Goal: Task Accomplishment & Management: Use online tool/utility

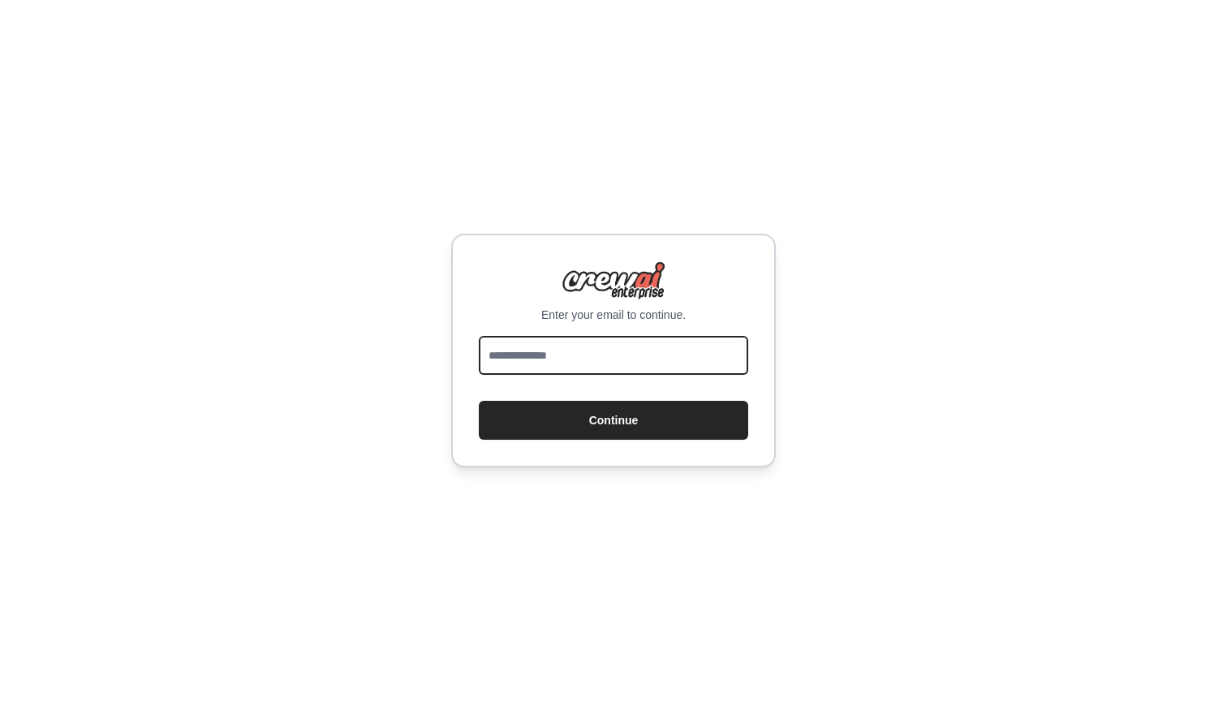
click at [610, 373] on input "email" at bounding box center [614, 355] width 270 height 39
type input "**********"
click at [614, 421] on button "Continue" at bounding box center [614, 420] width 270 height 39
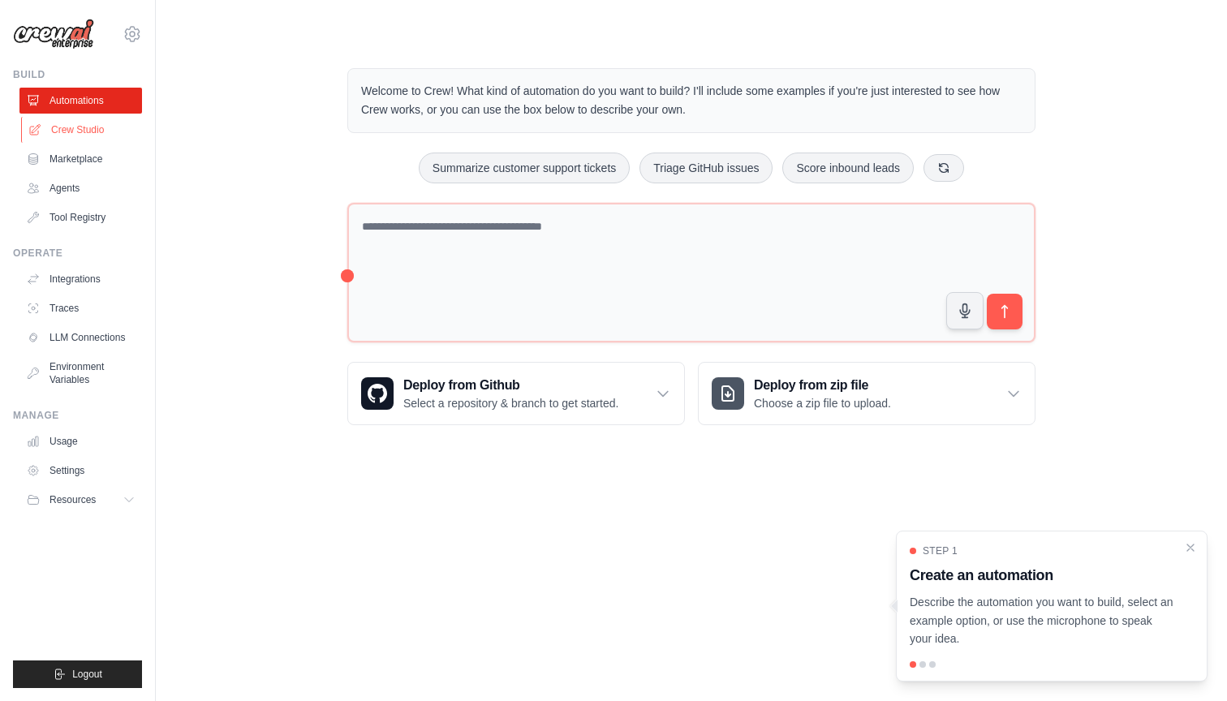
click at [63, 129] on link "Crew Studio" at bounding box center [82, 130] width 123 height 26
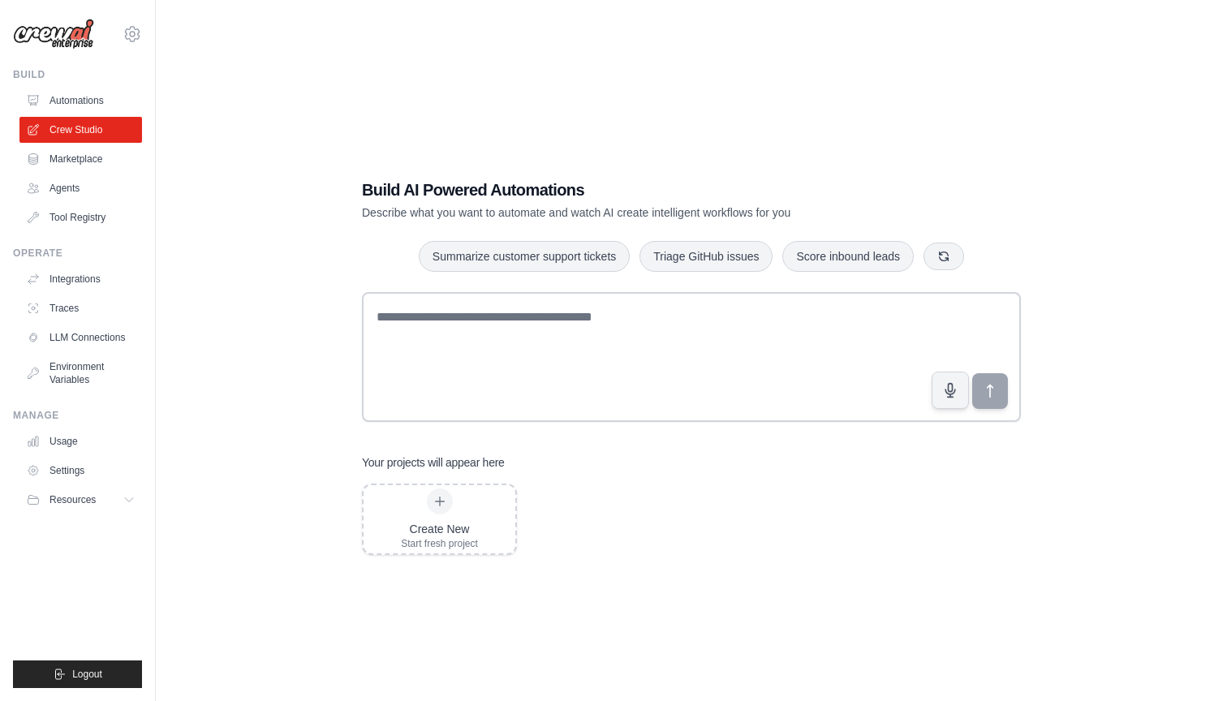
click at [265, 317] on div "Build AI Powered Automations Describe what you want to automate and watch AI cr…" at bounding box center [692, 366] width 1020 height 701
click at [101, 286] on link "Integrations" at bounding box center [82, 279] width 123 height 26
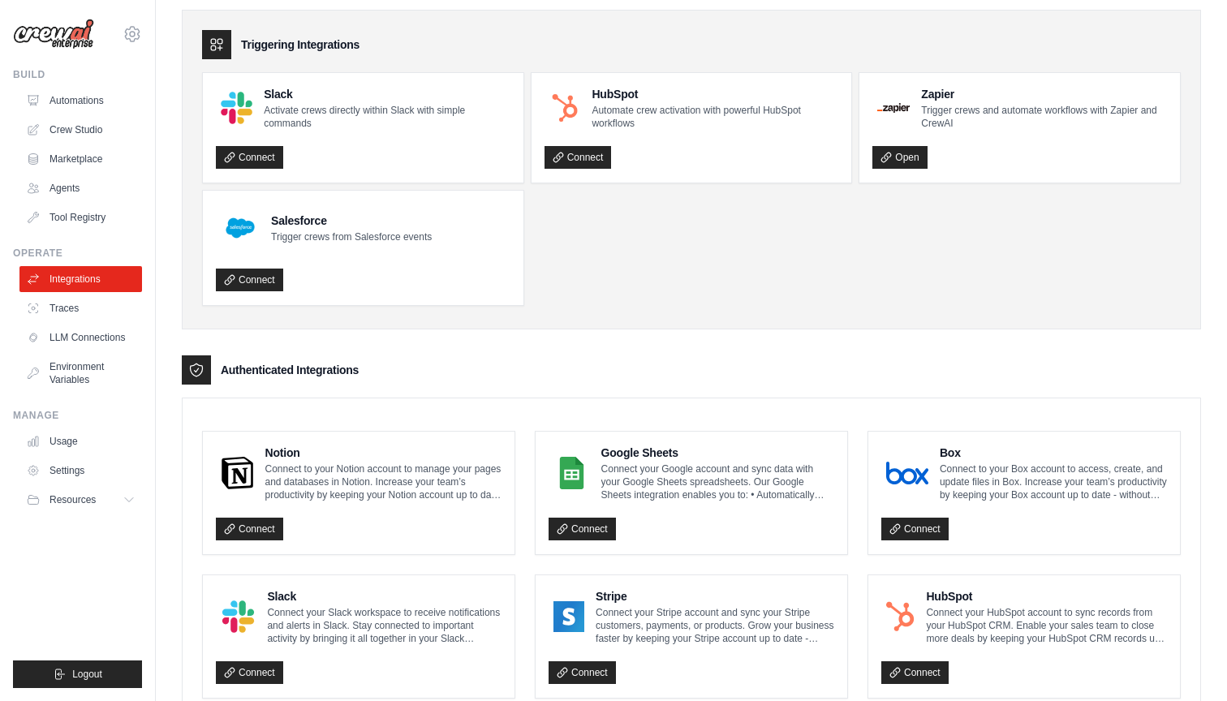
scroll to position [64, 0]
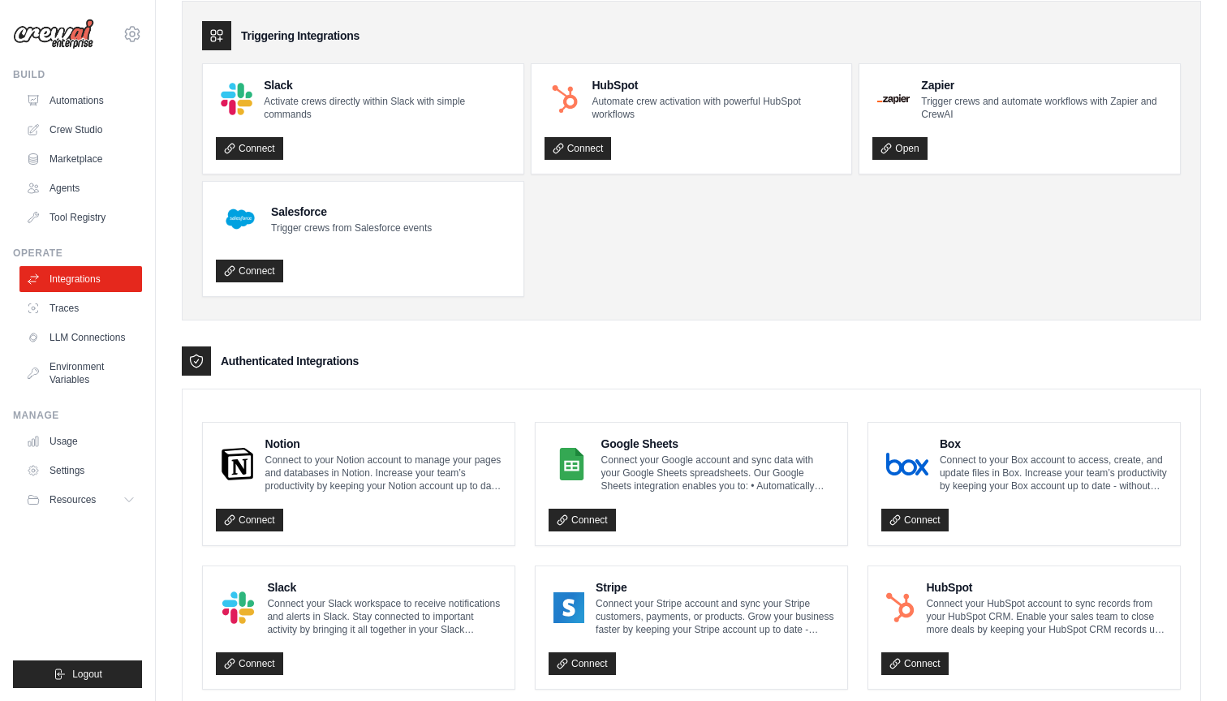
click at [739, 285] on ul "Slack Activate crews directly within Slack with simple commands Connect HubSpot…" at bounding box center [691, 180] width 979 height 234
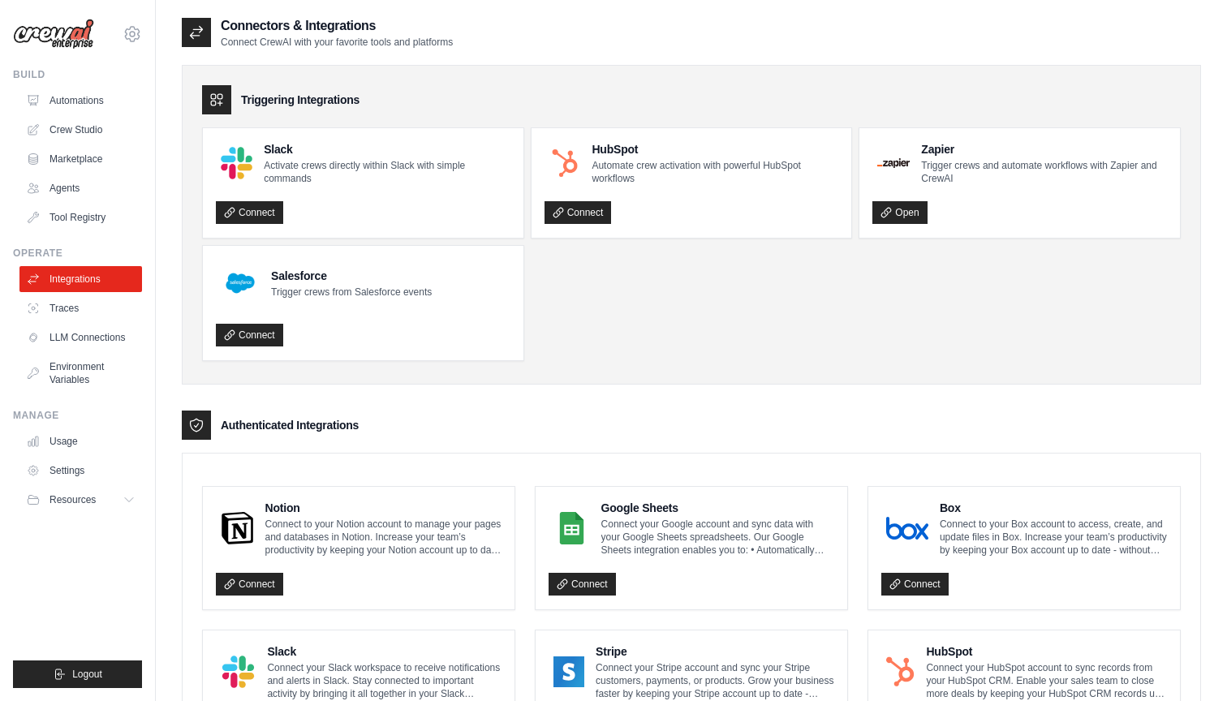
scroll to position [0, 0]
click at [633, 305] on ul "Slack Activate crews directly within Slack with simple commands Connect HubSpot…" at bounding box center [691, 244] width 979 height 234
click at [719, 330] on ul "Slack Activate crews directly within Slack with simple commands Connect HubSpot…" at bounding box center [691, 244] width 979 height 234
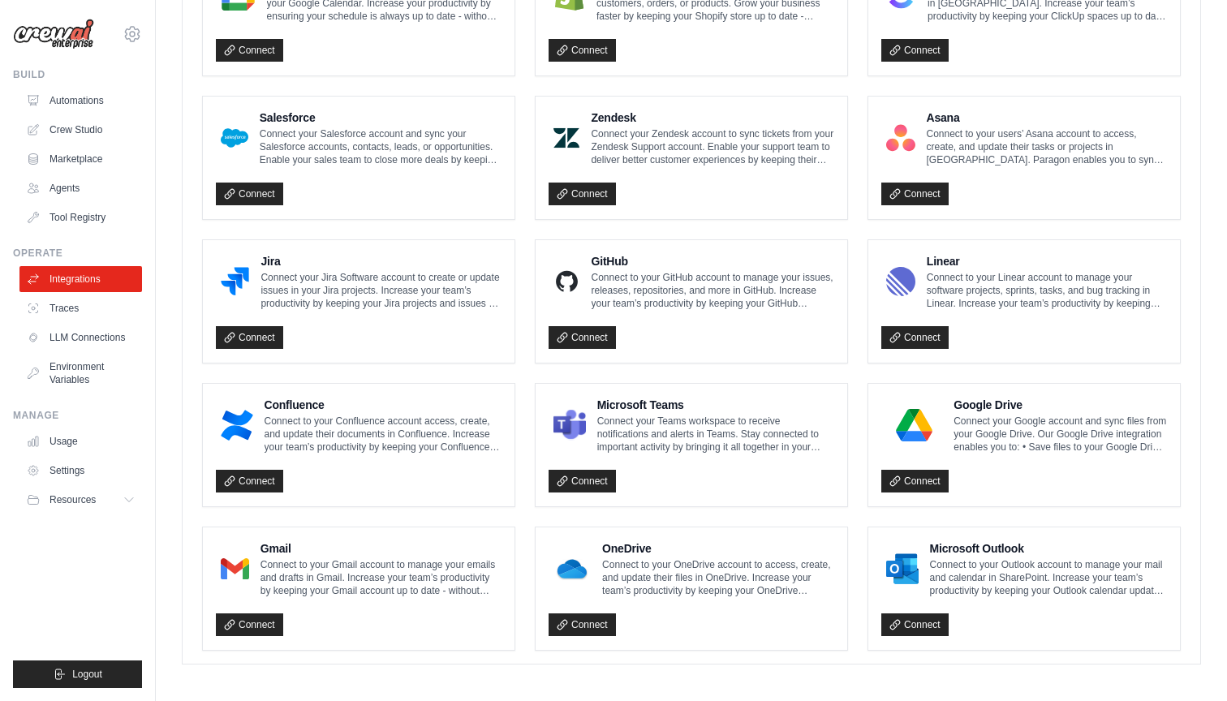
scroll to position [820, 0]
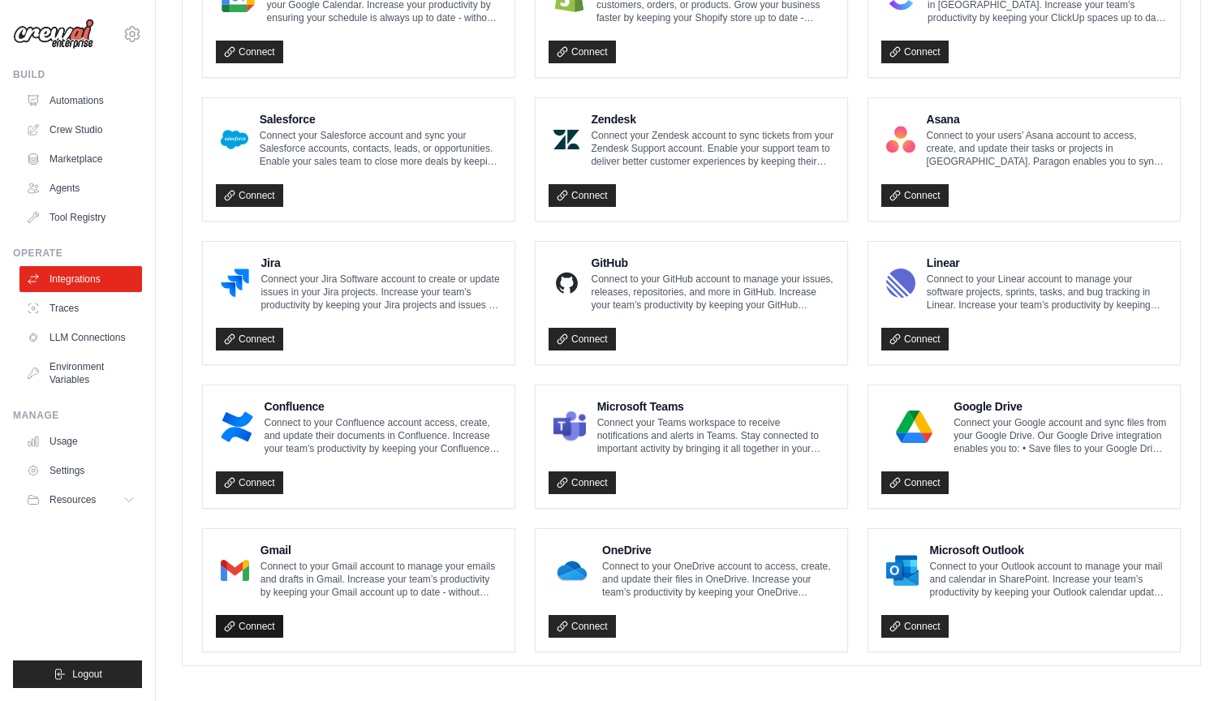
click at [269, 626] on link "Connect" at bounding box center [249, 626] width 67 height 23
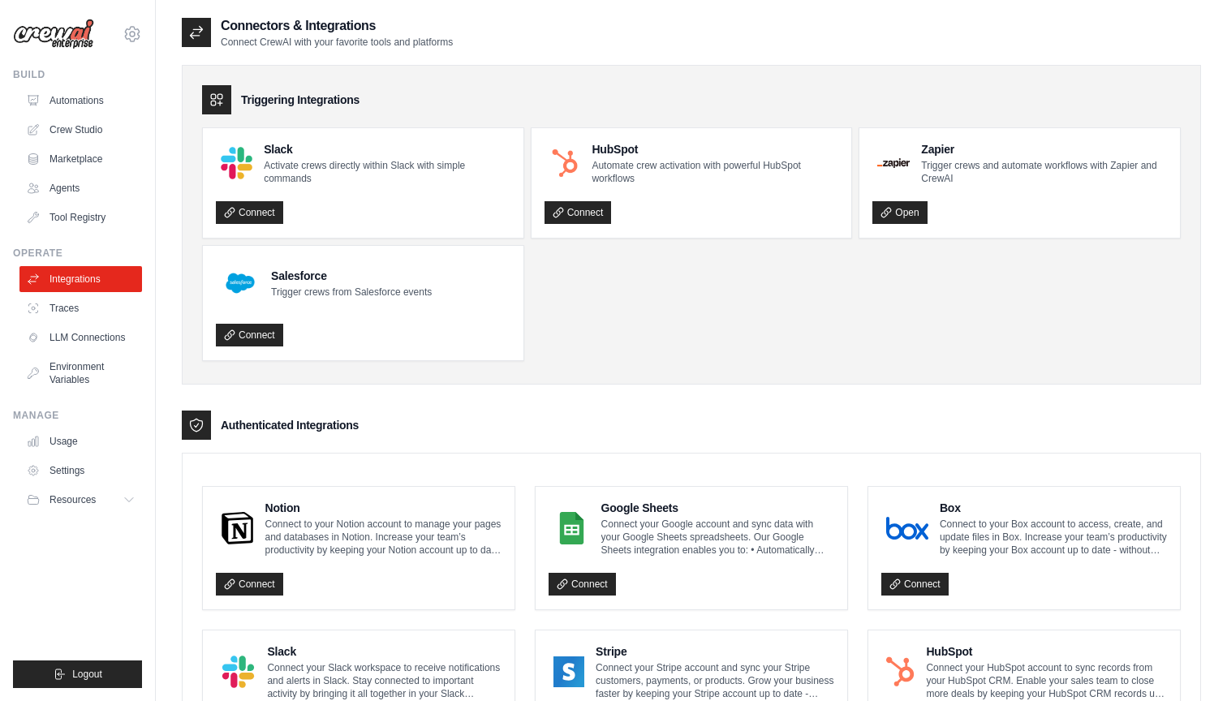
scroll to position [0, 0]
click at [103, 432] on link "Usage" at bounding box center [82, 442] width 123 height 26
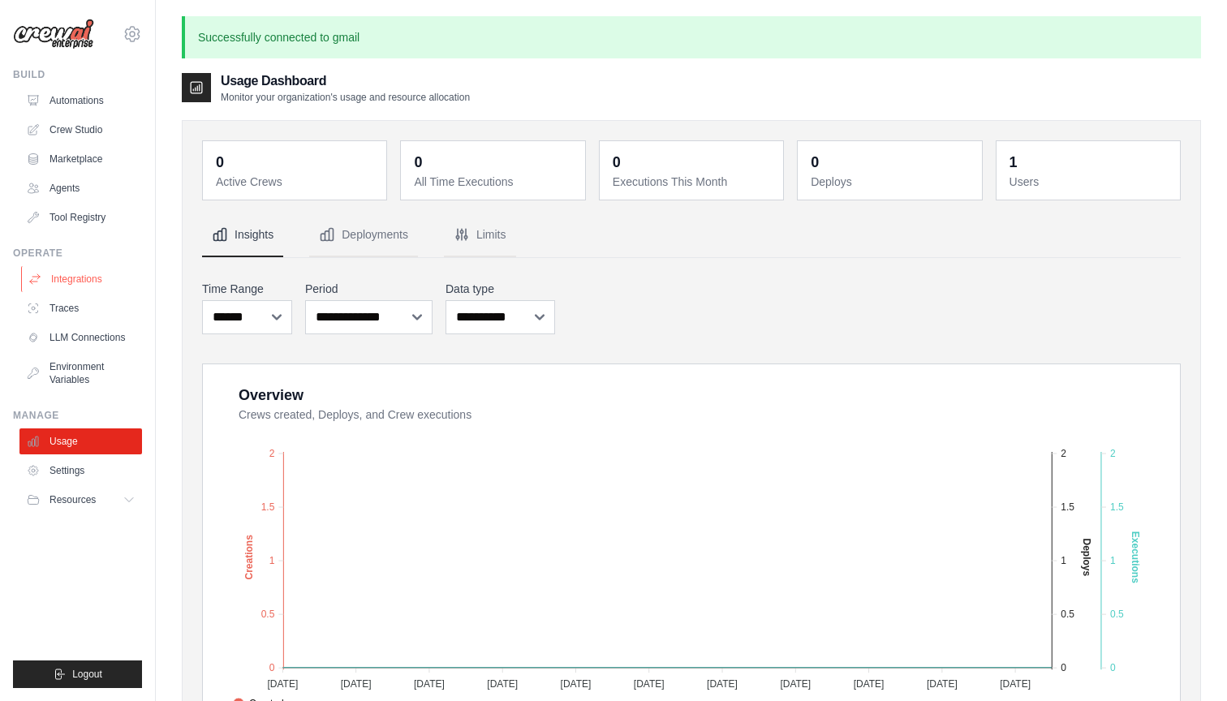
click at [110, 287] on link "Integrations" at bounding box center [82, 279] width 123 height 26
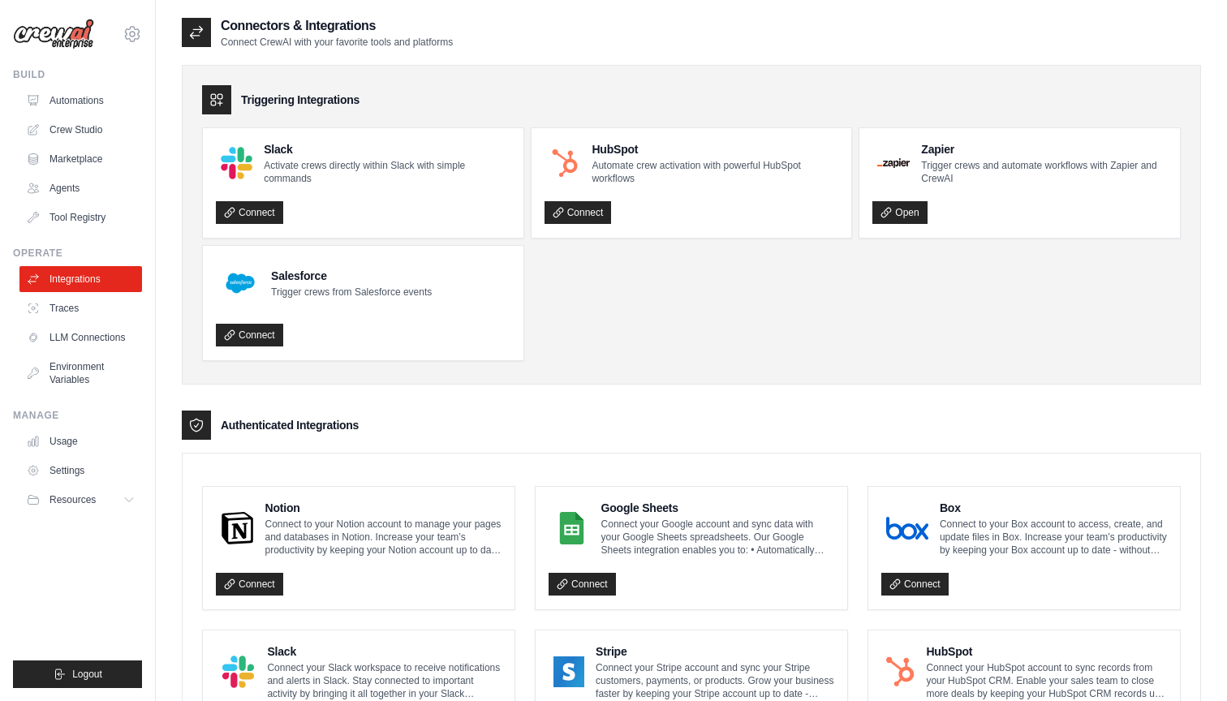
click at [612, 309] on ul "Slack Activate crews directly within Slack with simple commands Connect HubSpot…" at bounding box center [691, 244] width 979 height 234
click at [762, 321] on ul "Slack Activate crews directly within Slack with simple commands Connect HubSpot…" at bounding box center [691, 244] width 979 height 234
click at [114, 339] on link "LLM Connections" at bounding box center [82, 338] width 123 height 26
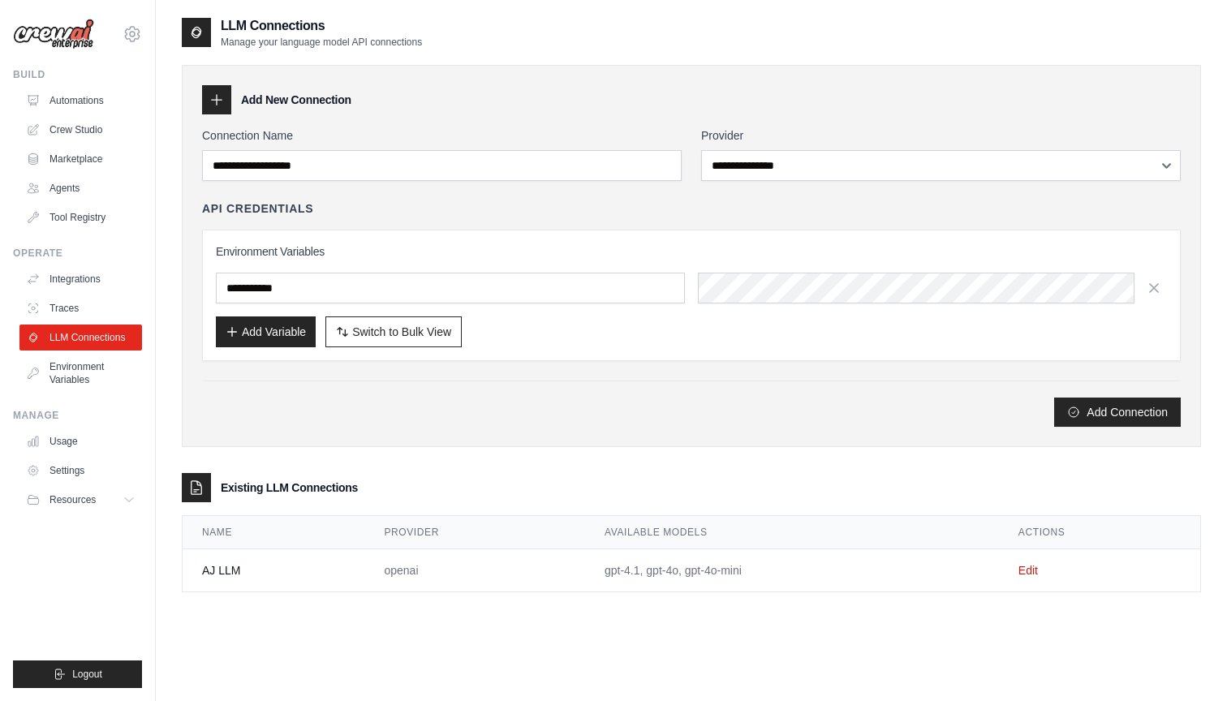
click at [367, 239] on div "Environment Variables Add Variable Switch to Bulk View Switch to Table View" at bounding box center [691, 296] width 979 height 132
click at [112, 136] on link "Crew Studio" at bounding box center [82, 130] width 123 height 26
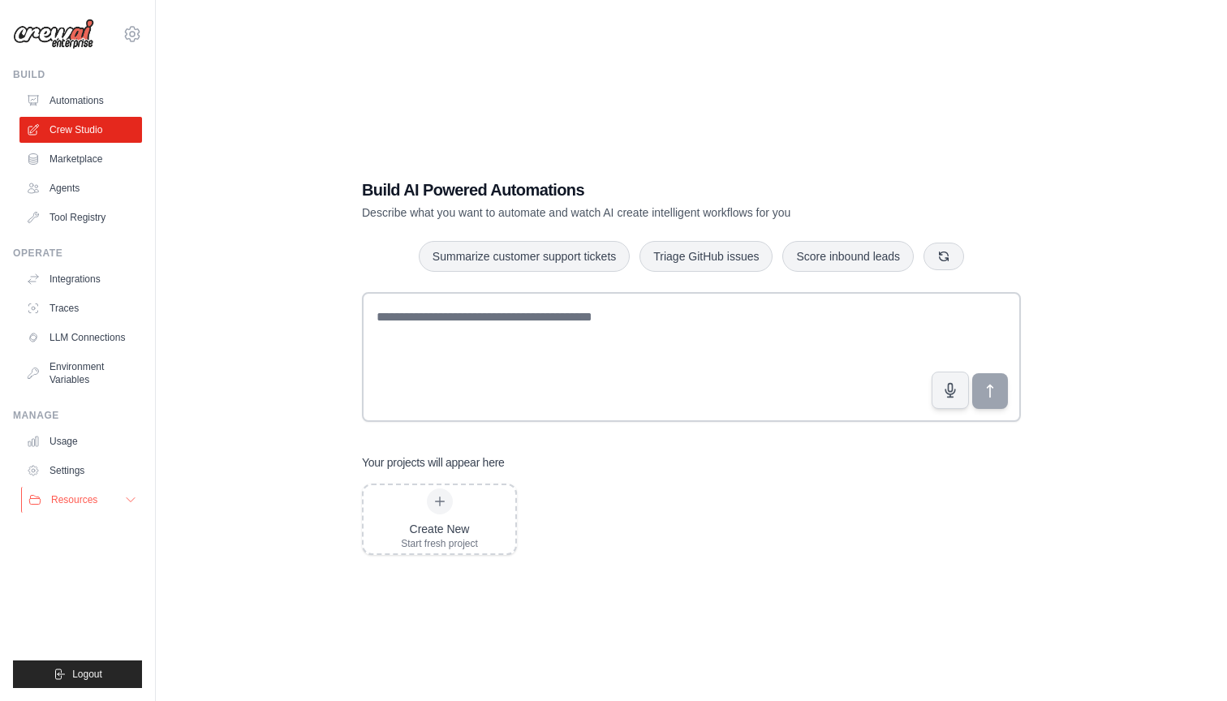
click at [113, 498] on button "Resources" at bounding box center [82, 500] width 123 height 26
click at [100, 476] on link "Settings" at bounding box center [82, 471] width 123 height 26
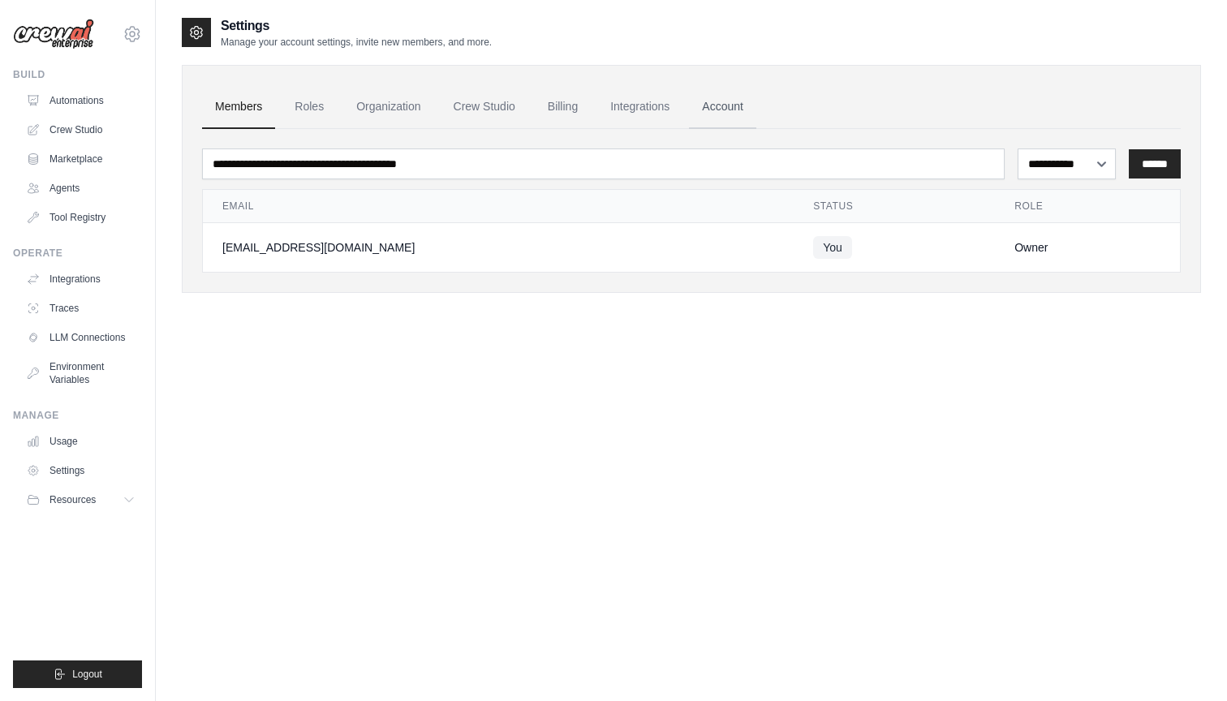
click at [727, 107] on link "Account" at bounding box center [722, 107] width 67 height 44
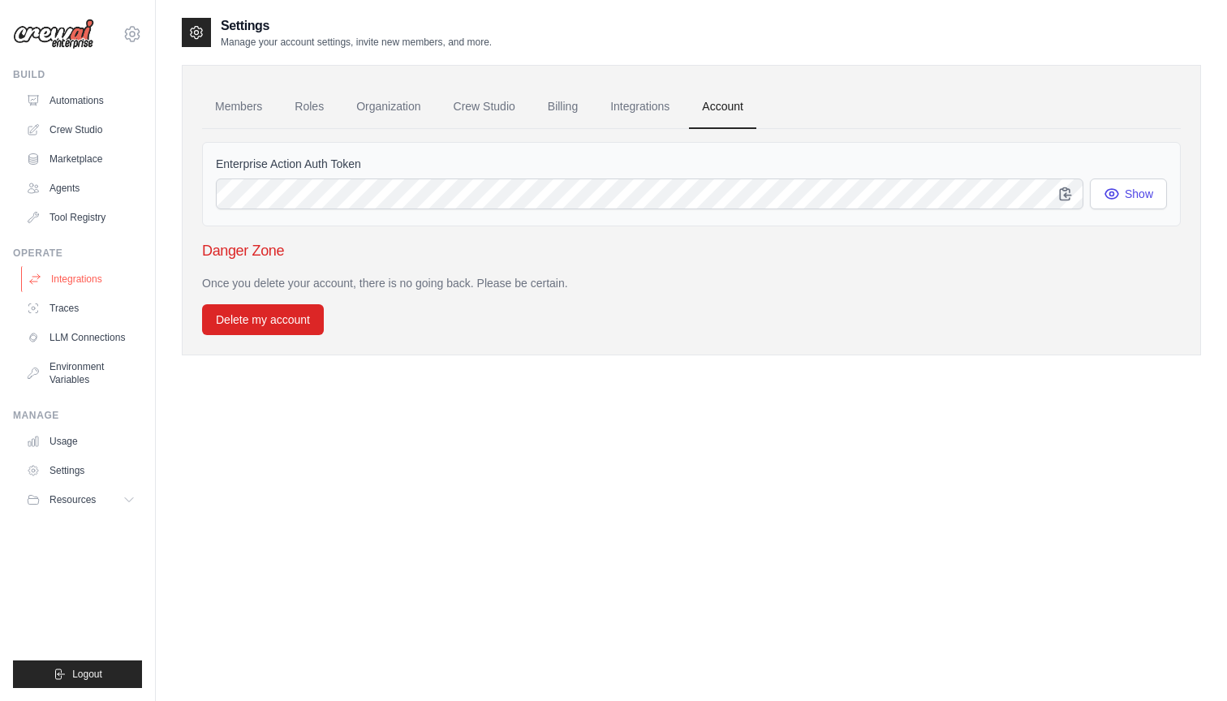
click at [105, 283] on link "Integrations" at bounding box center [82, 279] width 123 height 26
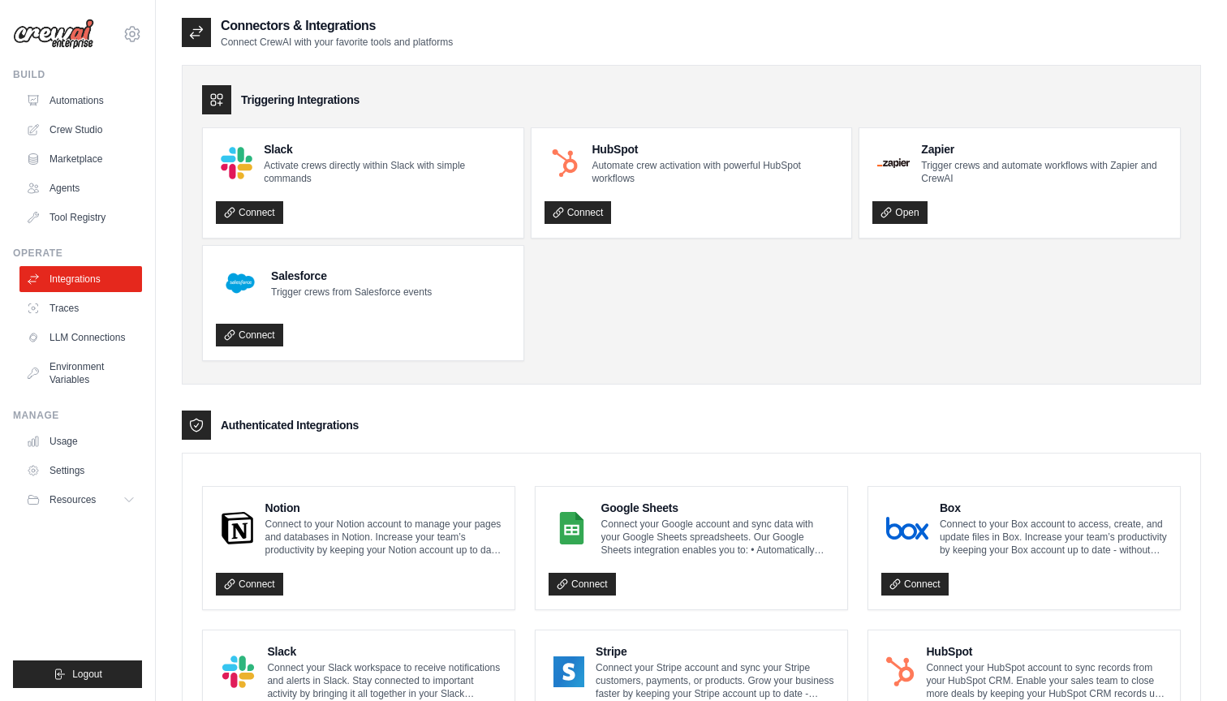
click at [688, 362] on div "Triggering Integrations Slack Activate crews directly within Slack with simple …" at bounding box center [692, 225] width 1020 height 320
click at [714, 334] on ul "Slack Activate crews directly within Slack with simple commands Connect HubSpot…" at bounding box center [691, 244] width 979 height 234
click at [110, 105] on link "Automations" at bounding box center [82, 101] width 123 height 26
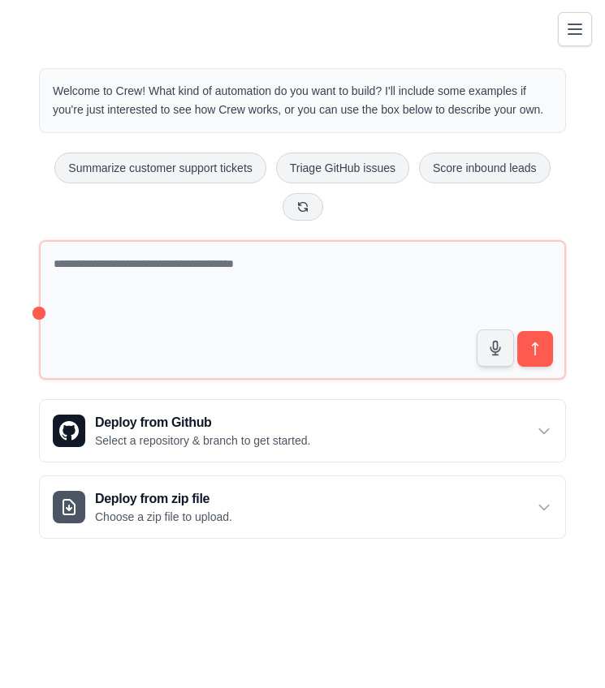
click at [566, 27] on icon "Toggle navigation" at bounding box center [574, 28] width 19 height 19
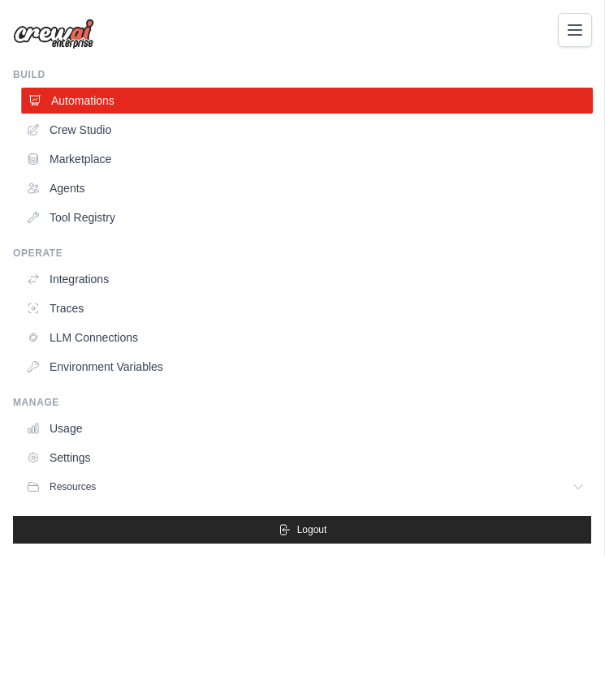
click at [114, 107] on link "Automations" at bounding box center [306, 101] width 571 height 26
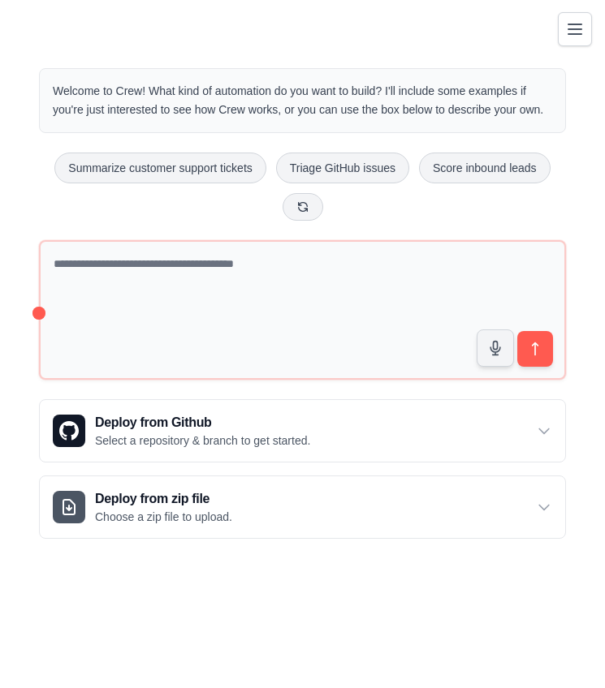
click at [580, 24] on icon "Toggle navigation" at bounding box center [574, 29] width 13 height 10
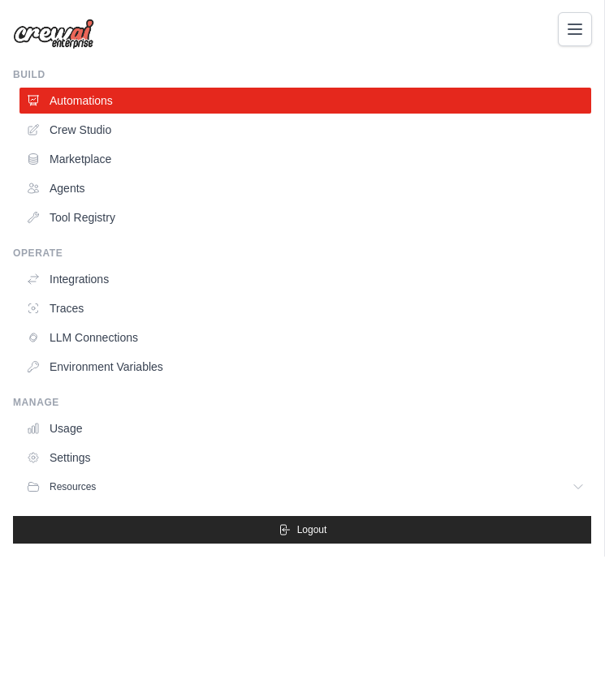
click at [567, 38] on icon "Toggle navigation" at bounding box center [574, 28] width 19 height 19
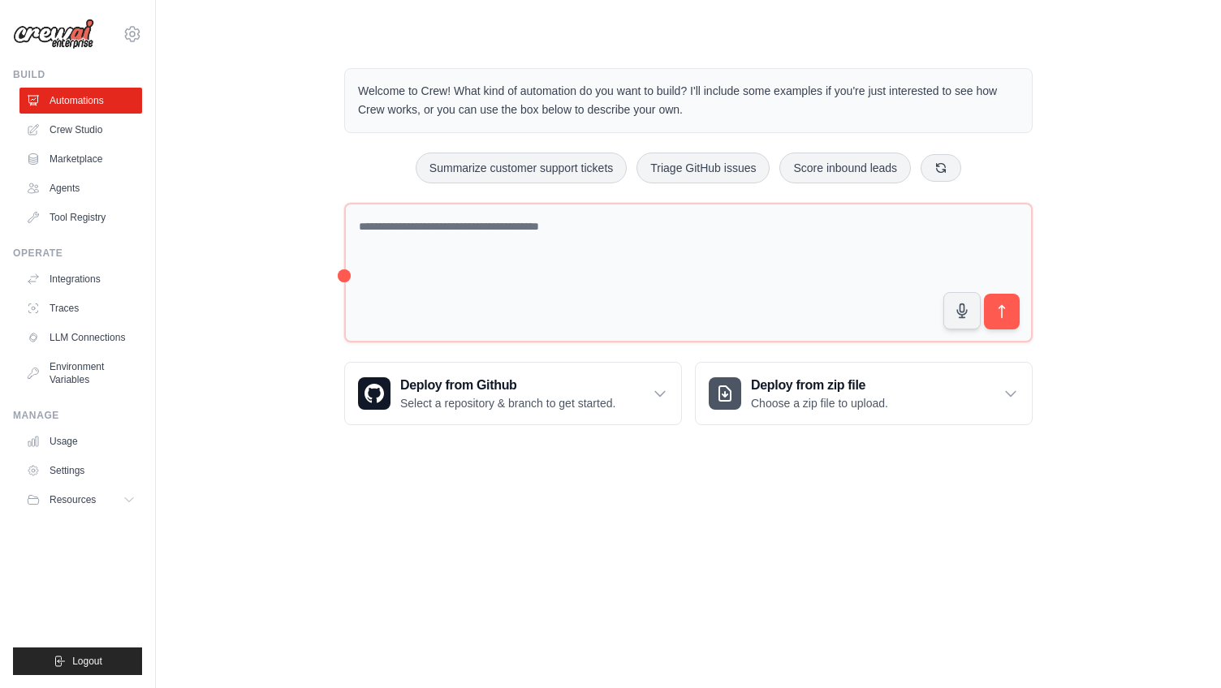
click at [269, 328] on div "Welcome to Crew! What kind of automation do you want to build? I'll include som…" at bounding box center [688, 246] width 1013 height 409
click at [996, 314] on icon "submit" at bounding box center [1002, 312] width 17 height 17
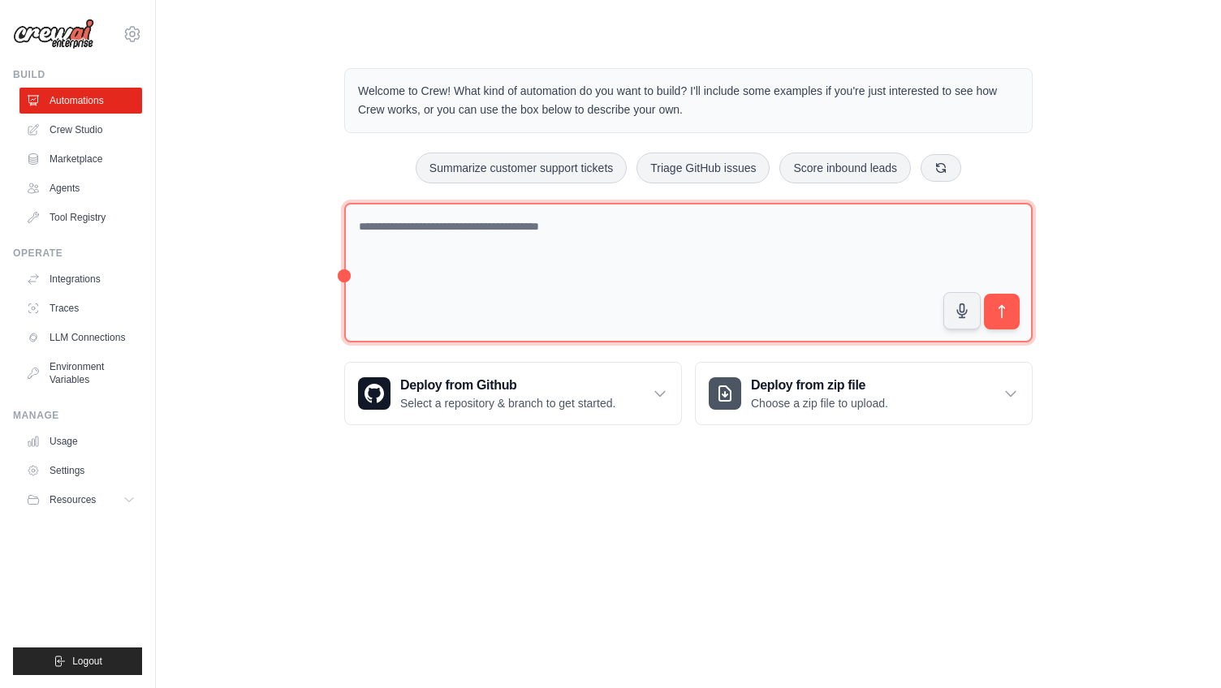
click at [496, 245] on textarea at bounding box center [688, 273] width 688 height 140
paste textarea "**********"
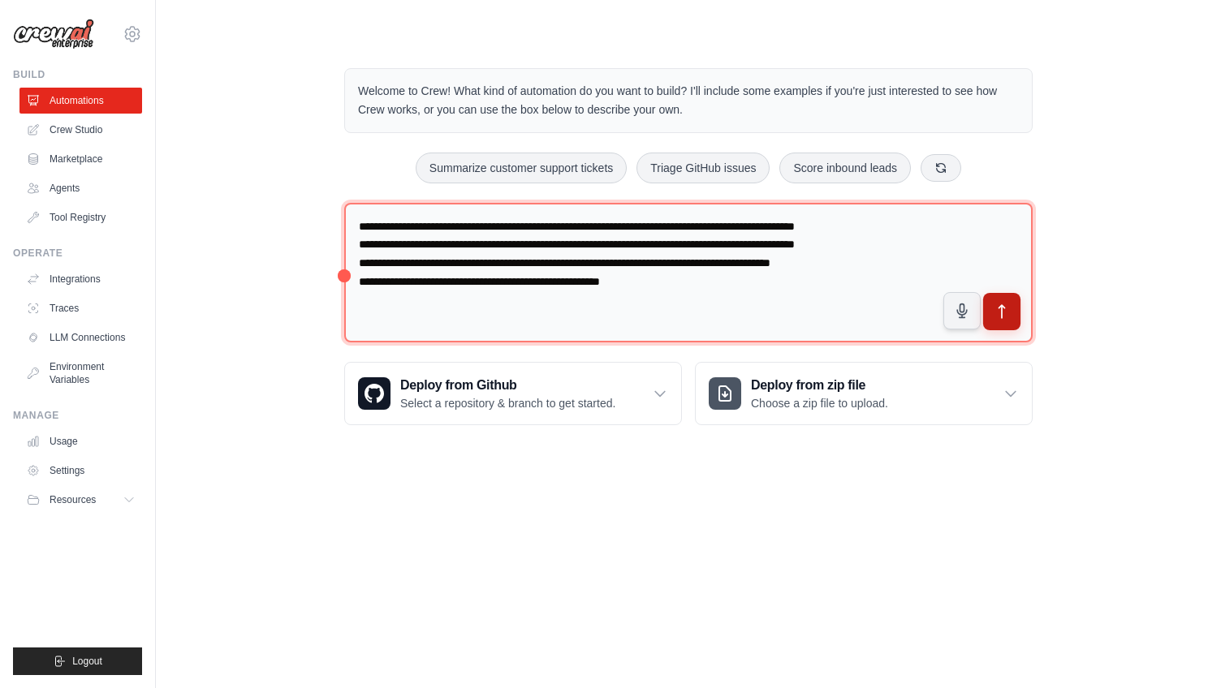
type textarea "**********"
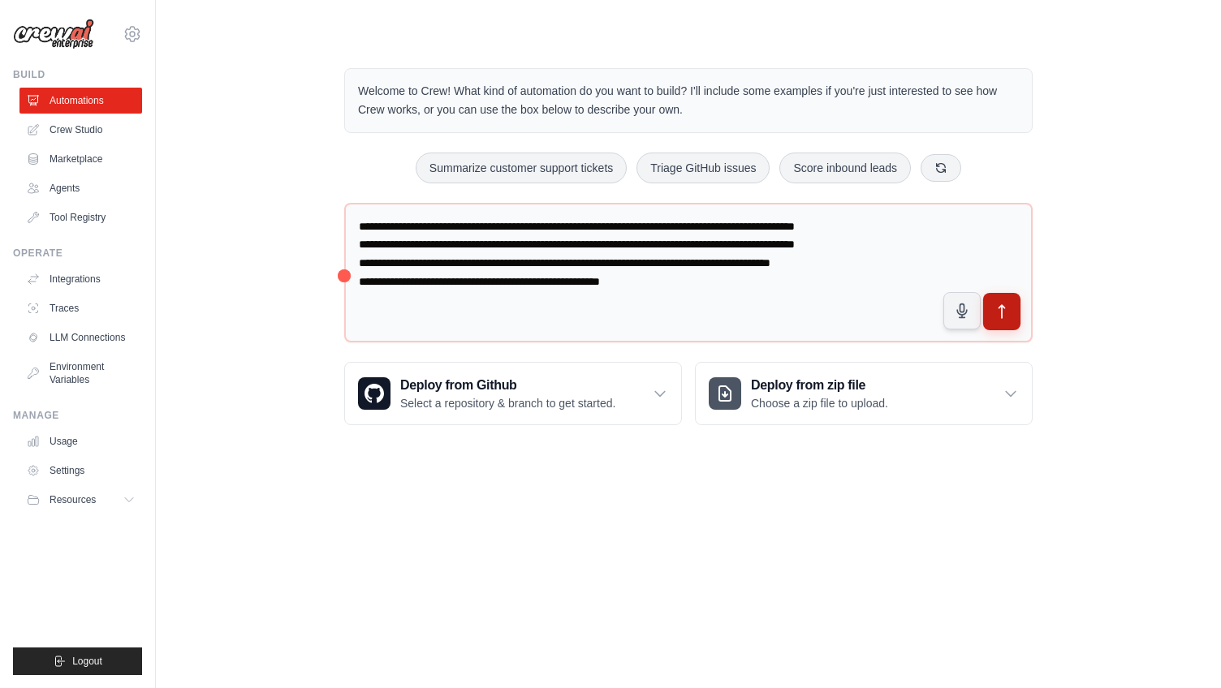
click at [999, 316] on icon "submit" at bounding box center [1002, 312] width 17 height 17
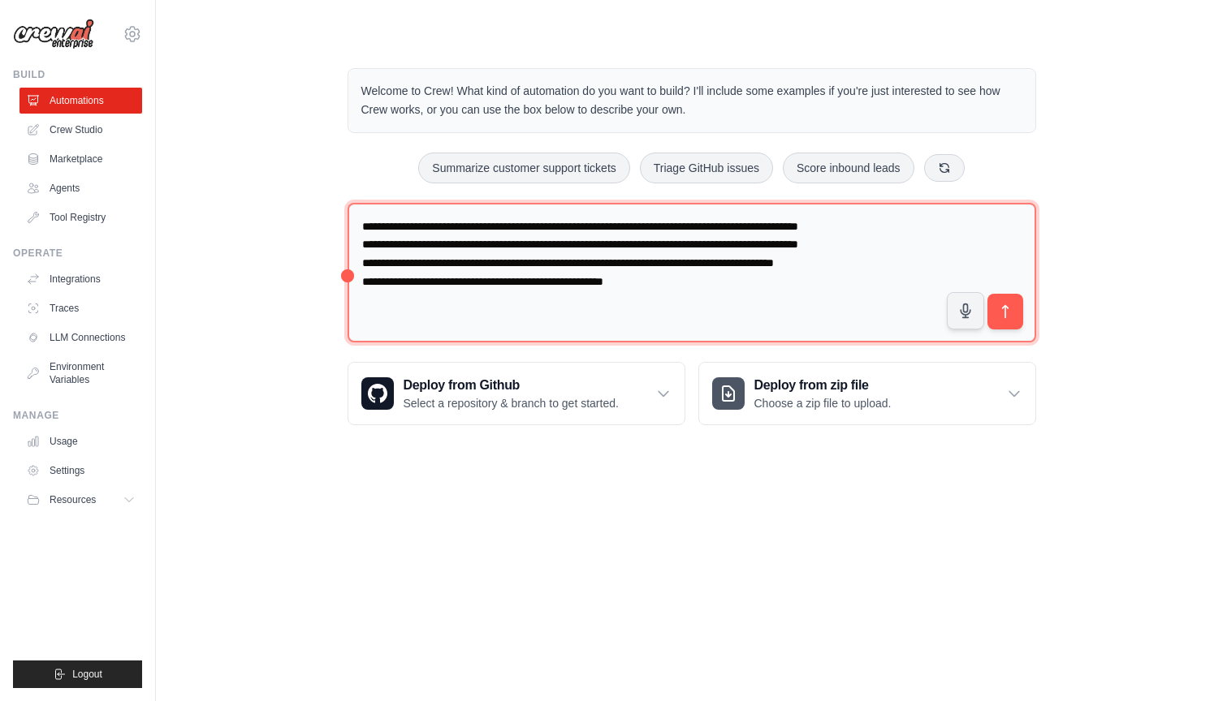
click at [477, 263] on textarea "**********" at bounding box center [691, 273] width 688 height 140
click at [506, 279] on textarea "**********" at bounding box center [691, 273] width 688 height 140
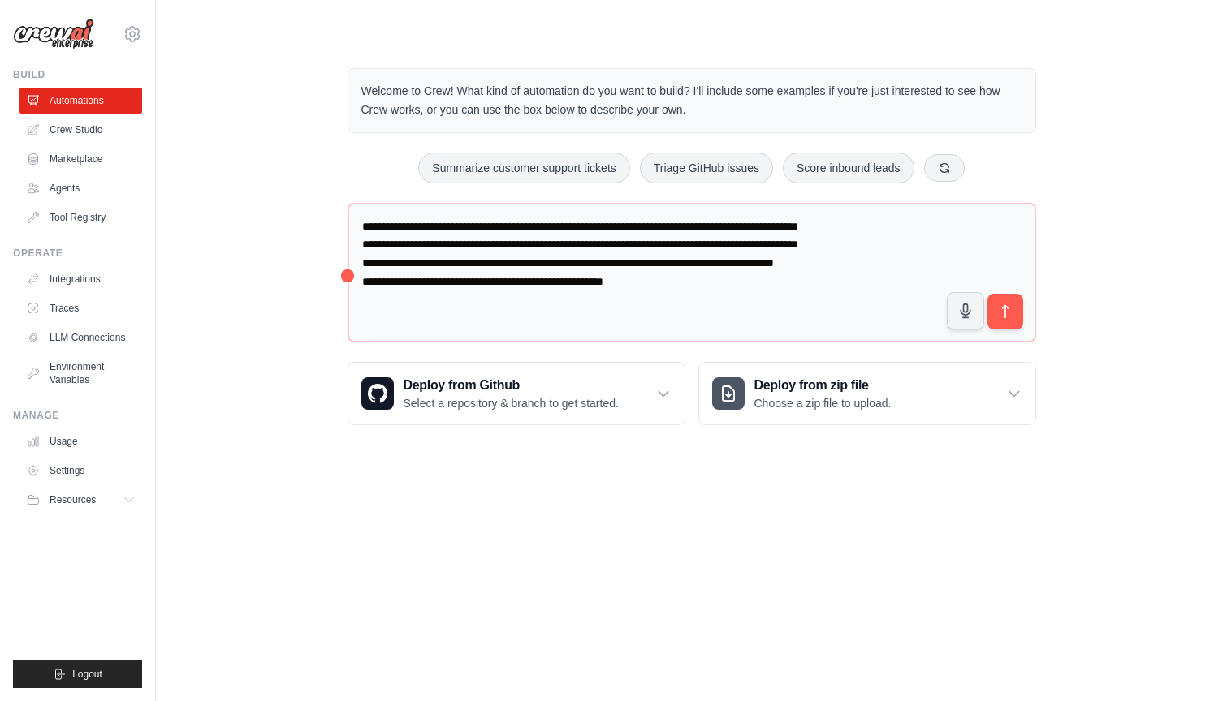
click at [236, 218] on div "Welcome to Crew! What kind of automation do you want to build? I'll include som…" at bounding box center [691, 246] width 1019 height 409
click at [91, 675] on span "Logout" at bounding box center [87, 674] width 30 height 13
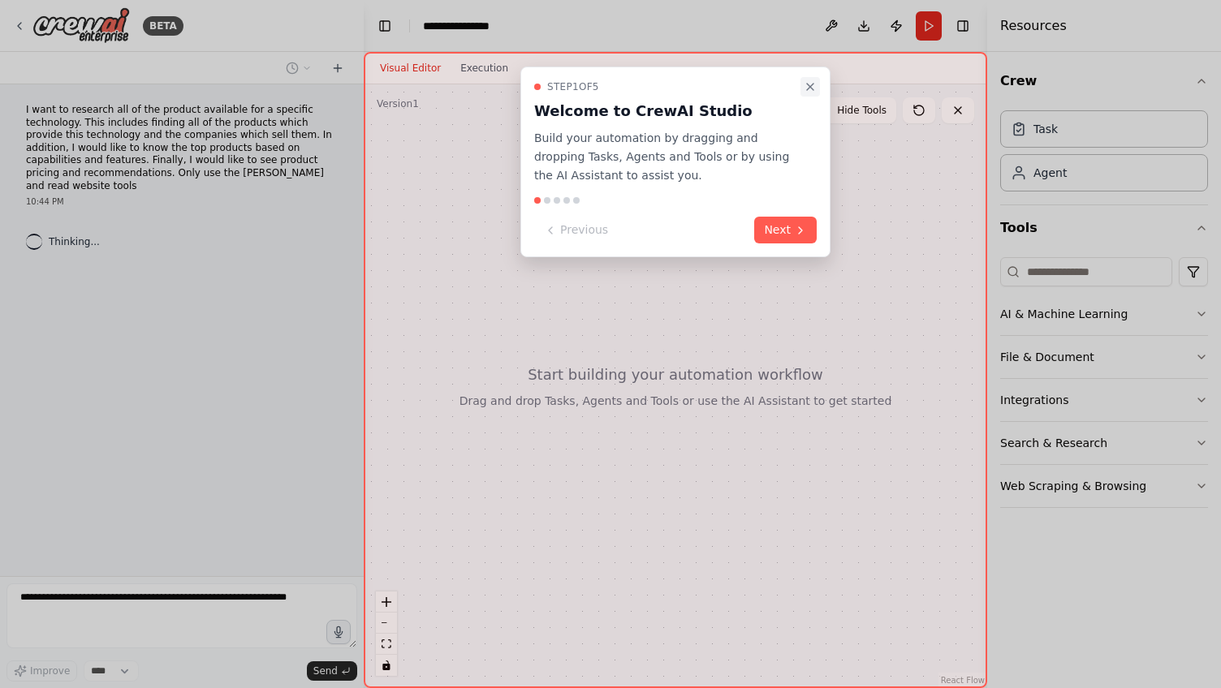
click at [810, 87] on icon "Close walkthrough" at bounding box center [810, 87] width 6 height 6
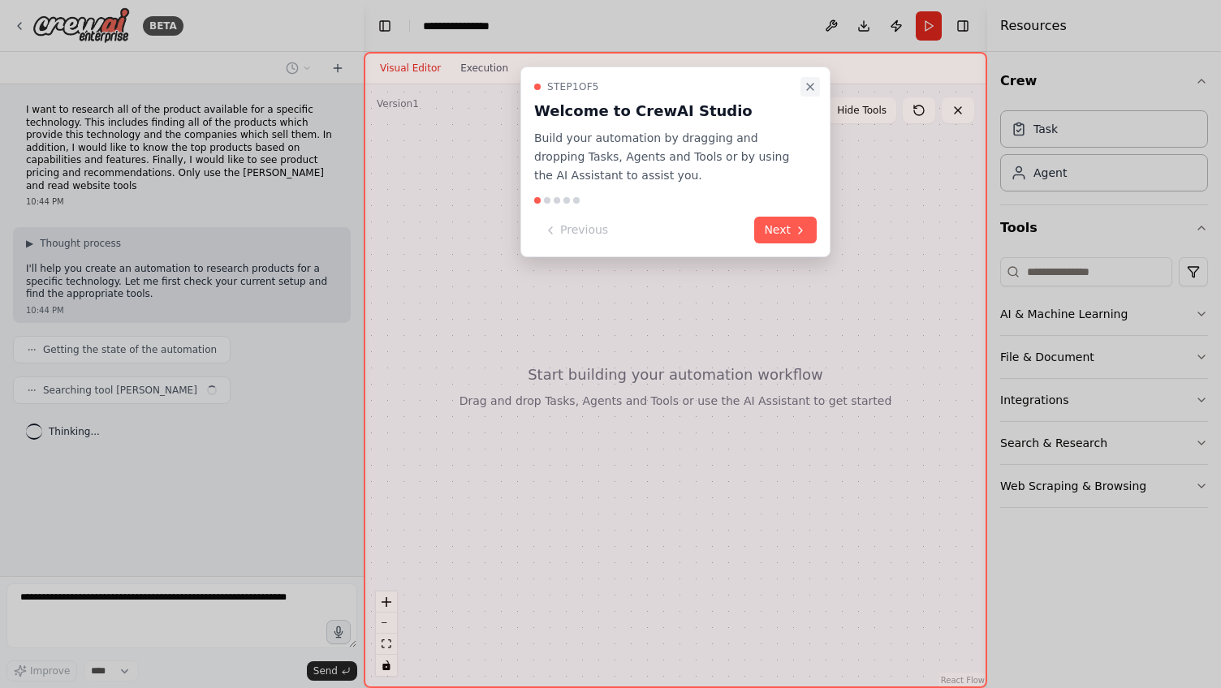
click at [812, 90] on icon "Close walkthrough" at bounding box center [810, 86] width 13 height 13
click at [788, 239] on button "Next" at bounding box center [785, 230] width 63 height 27
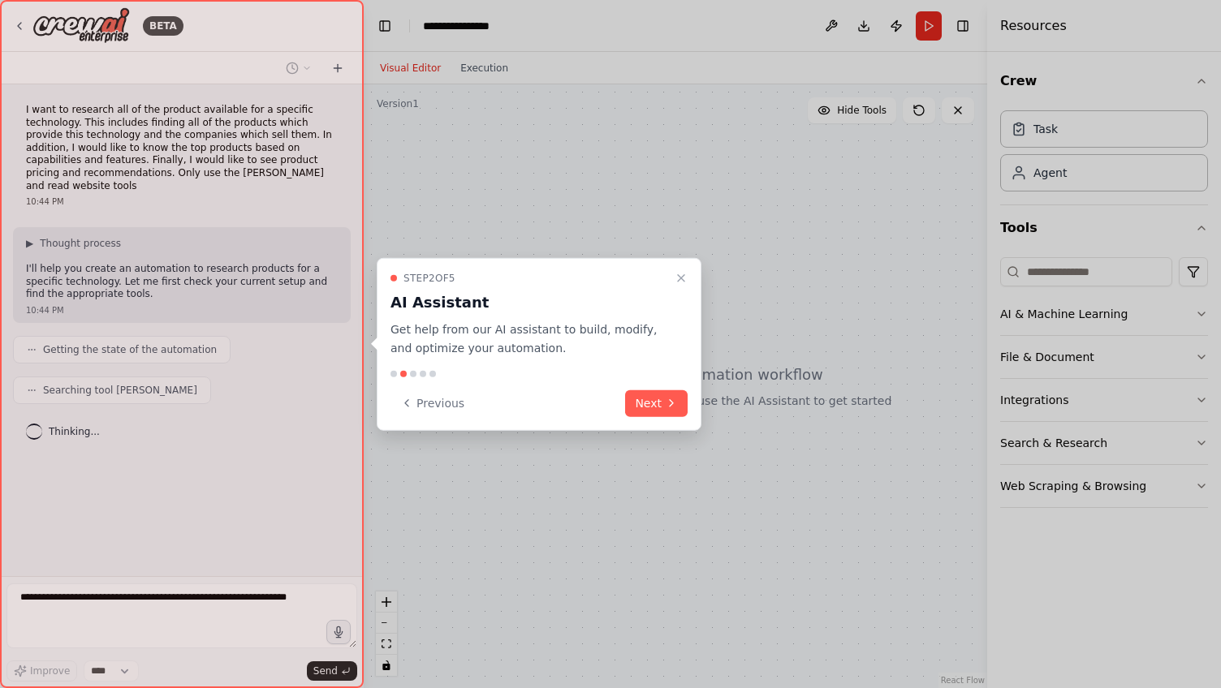
click at [654, 383] on div "Step 2 of 5 AI Assistant Get help from our AI assistant to build, modify, and o…" at bounding box center [539, 344] width 325 height 173
click at [654, 404] on button "Next" at bounding box center [656, 403] width 63 height 27
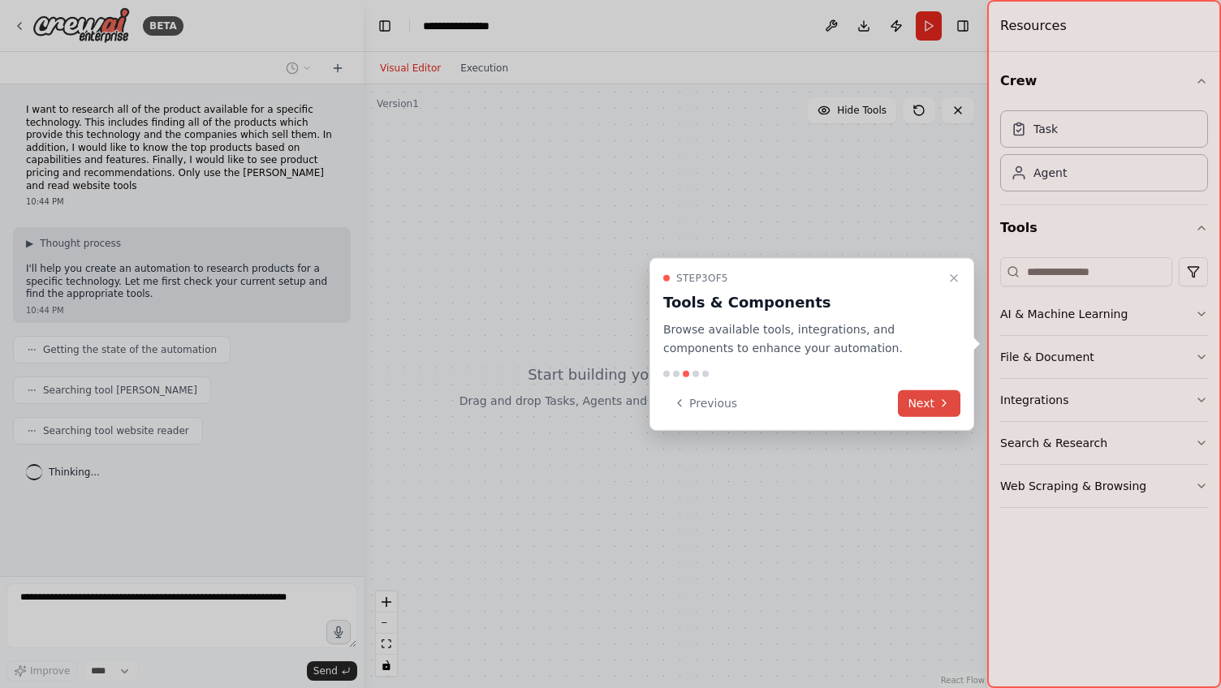
click at [939, 399] on icon at bounding box center [944, 403] width 13 height 13
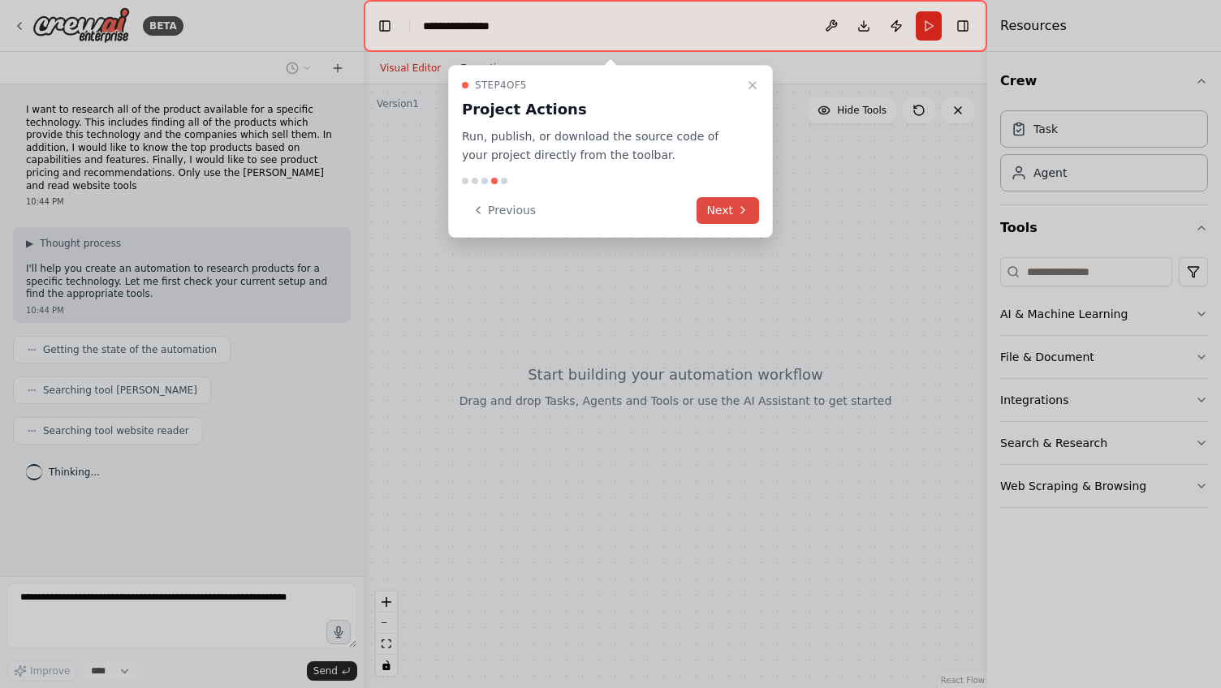
click at [705, 206] on button "Next" at bounding box center [728, 210] width 63 height 27
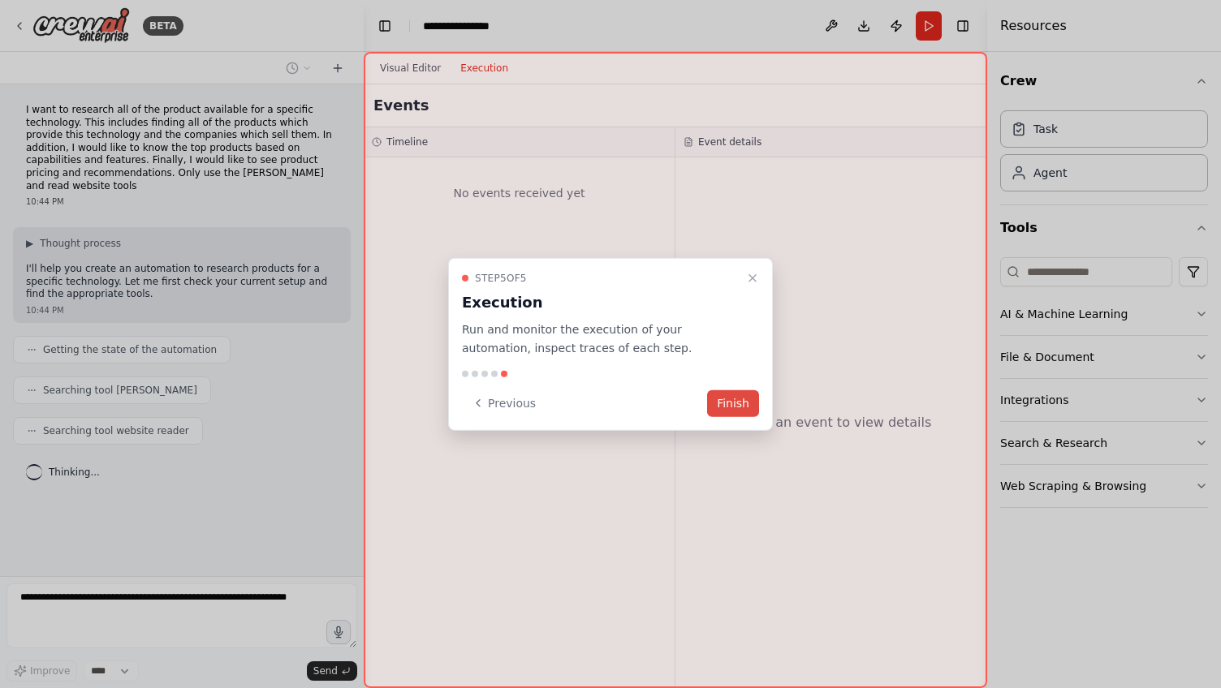
click at [726, 405] on button "Finish" at bounding box center [733, 403] width 52 height 27
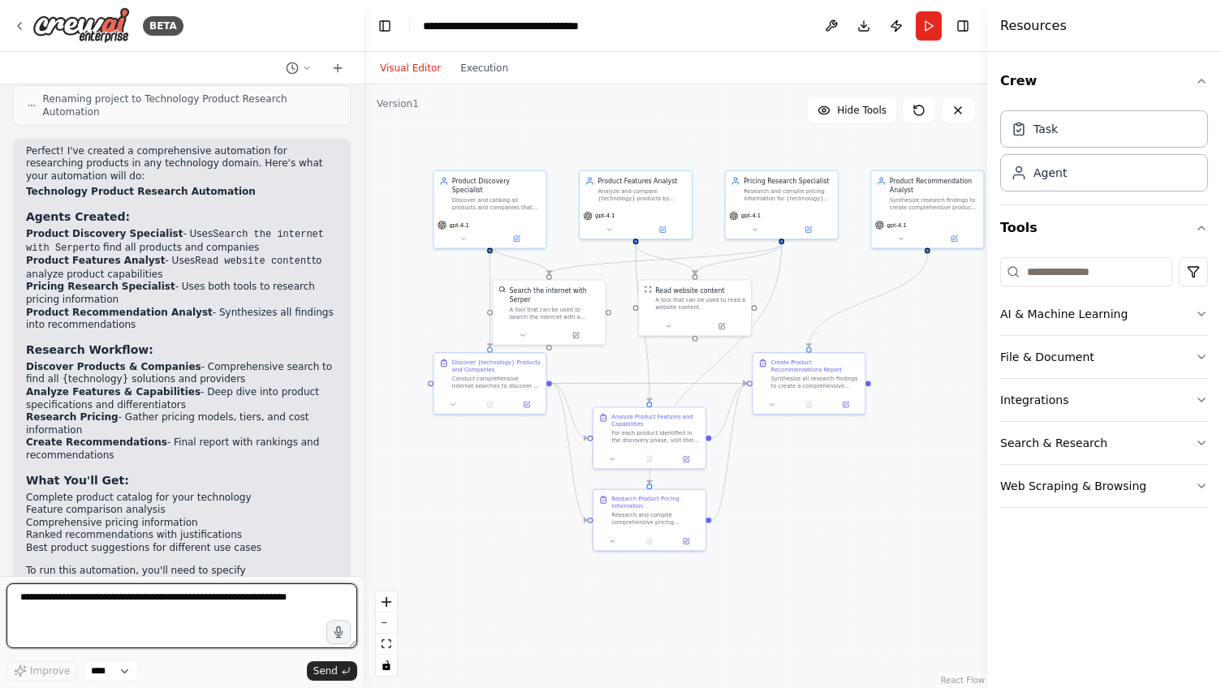
scroll to position [1041, 0]
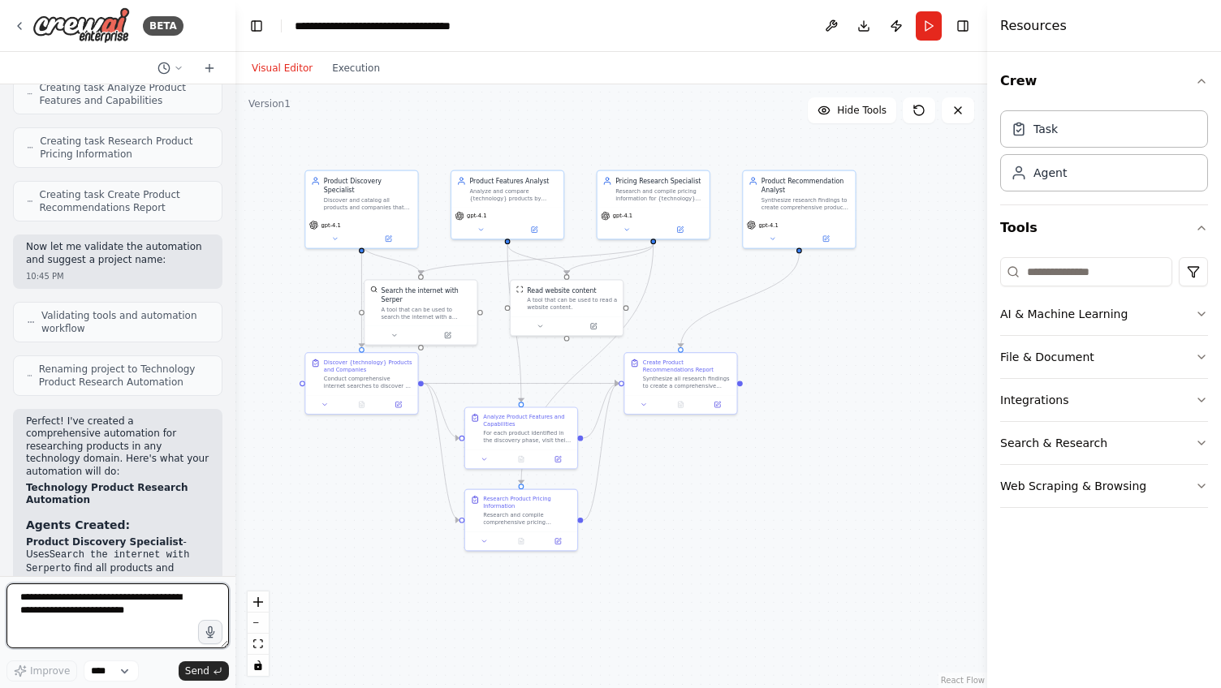
drag, startPoint x: 362, startPoint y: 284, endPoint x: 236, endPoint y: 287, distance: 125.8
click at [236, 287] on div "BETA I want to research all of the product available for a specific technology.…" at bounding box center [610, 344] width 1221 height 688
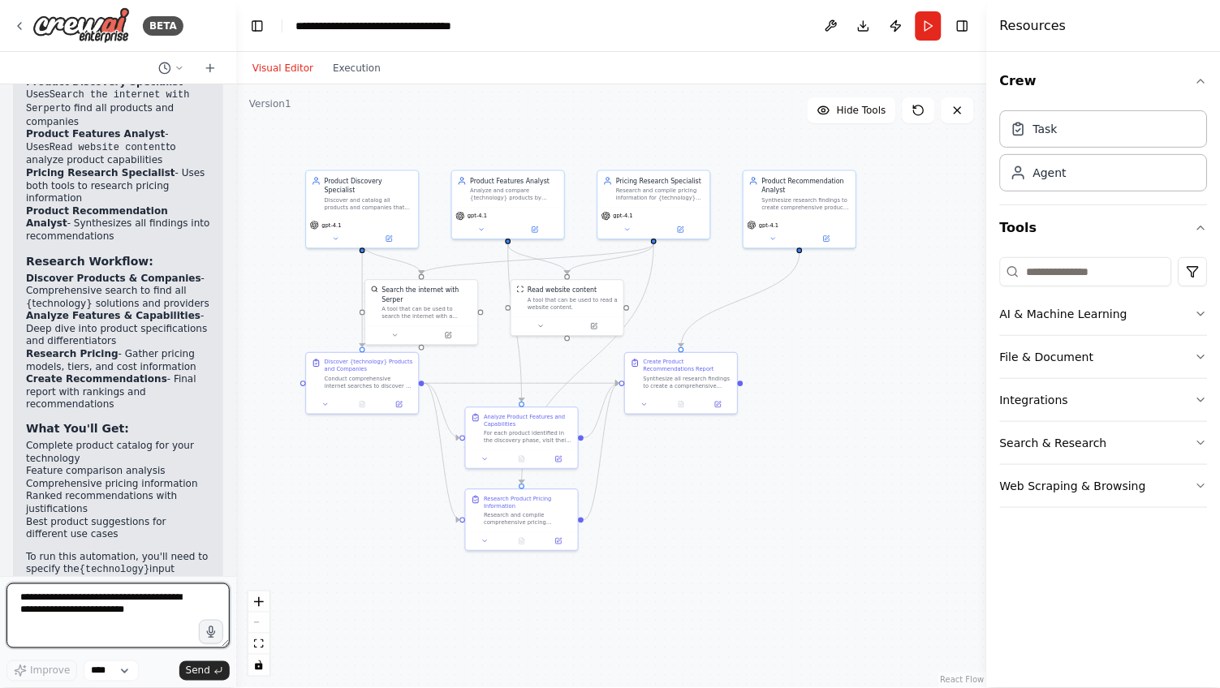
scroll to position [1500, 0]
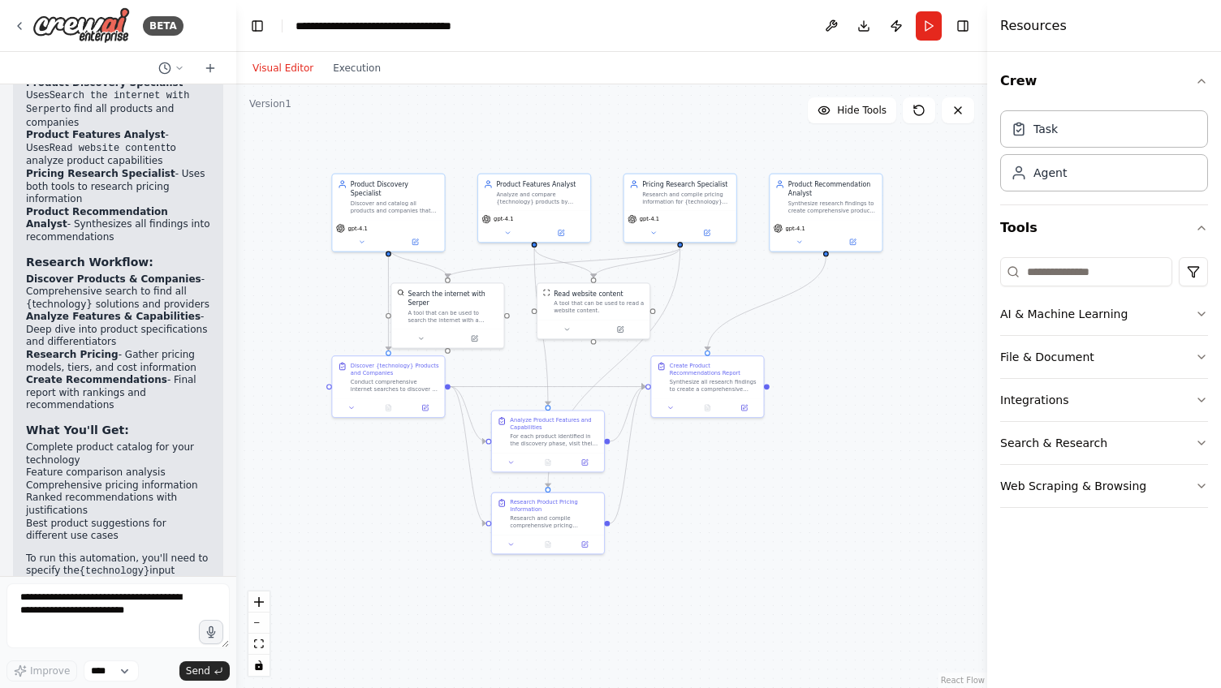
drag, startPoint x: 774, startPoint y: 318, endPoint x: 800, endPoint y: 321, distance: 26.2
click at [800, 321] on div ".deletable-edge-delete-btn { width: 20px; height: 20px; border: 0px solid #ffff…" at bounding box center [611, 386] width 751 height 604
drag, startPoint x: 386, startPoint y: 390, endPoint x: 331, endPoint y: 530, distance: 150.9
click at [331, 530] on div "Discover {technology} Products and Companies Conduct comprehensive internet sea…" at bounding box center [334, 512] width 112 height 42
drag, startPoint x: 705, startPoint y: 375, endPoint x: 823, endPoint y: 477, distance: 155.4
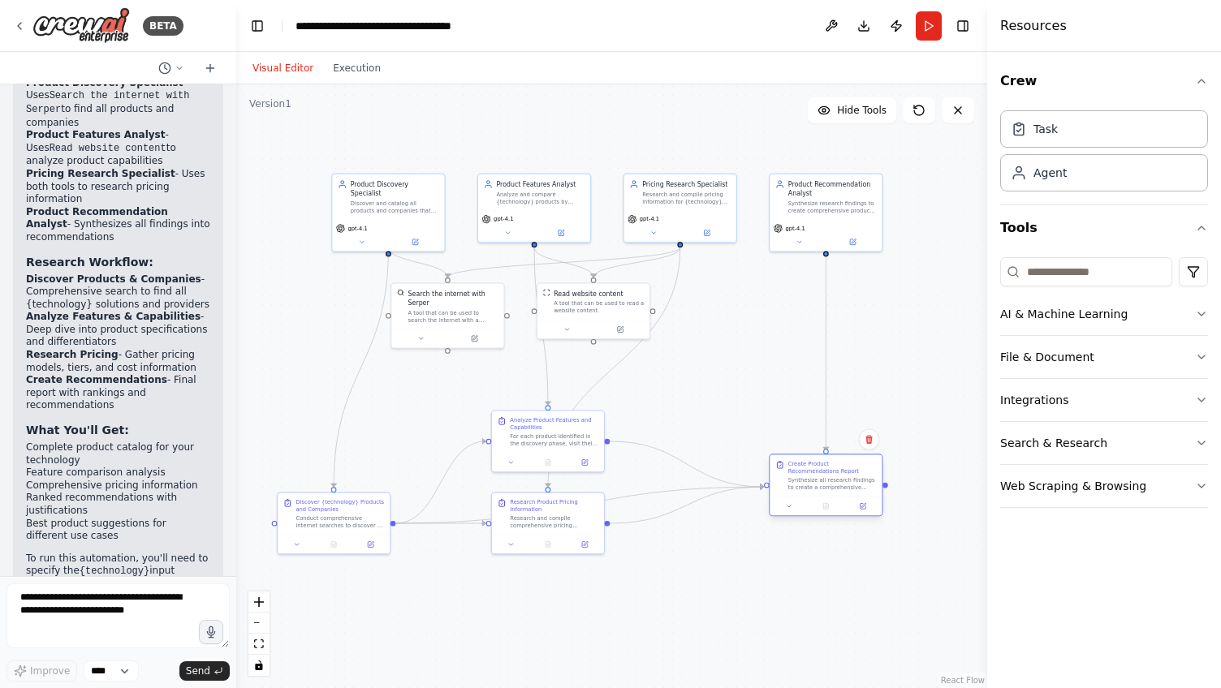
click at [823, 477] on div "Create Product Recommendations Report Synthesize all research findings to creat…" at bounding box center [832, 475] width 88 height 31
drag, startPoint x: 346, startPoint y: 519, endPoint x: 344, endPoint y: 495, distance: 23.6
click at [344, 495] on div "Conduct comprehensive internet searches to discover all products and companies …" at bounding box center [339, 502] width 88 height 15
click at [923, 32] on button "Run" at bounding box center [929, 25] width 26 height 29
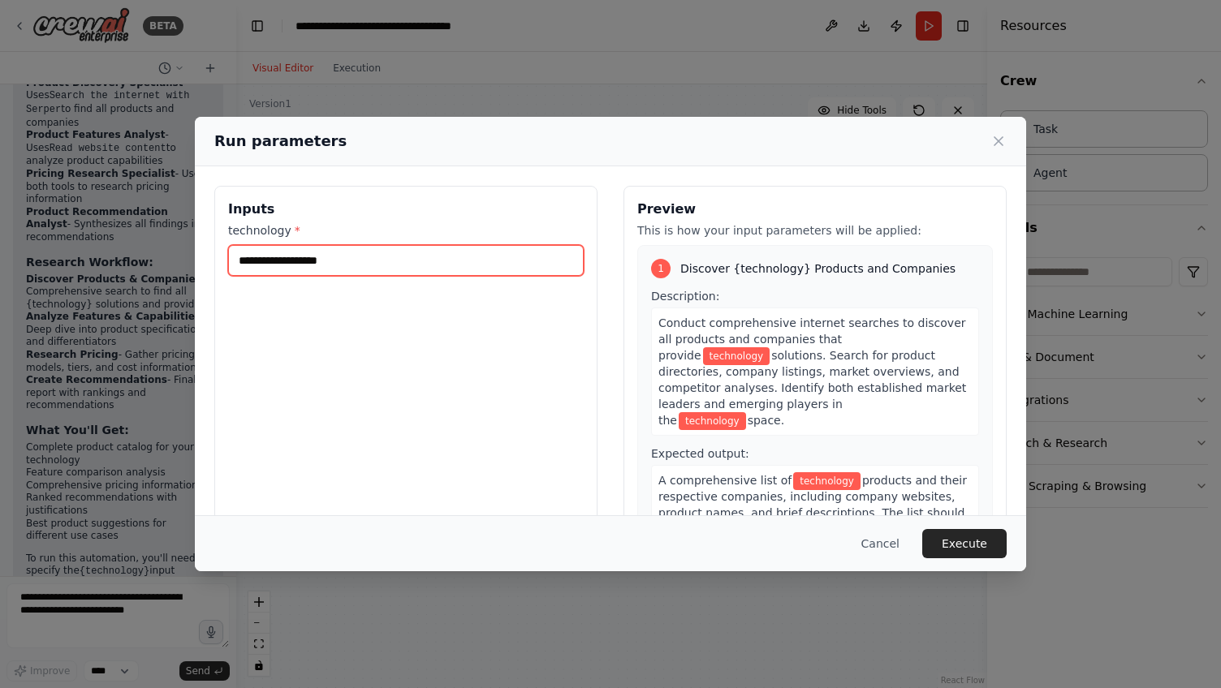
click at [391, 261] on input "technology *" at bounding box center [406, 260] width 356 height 31
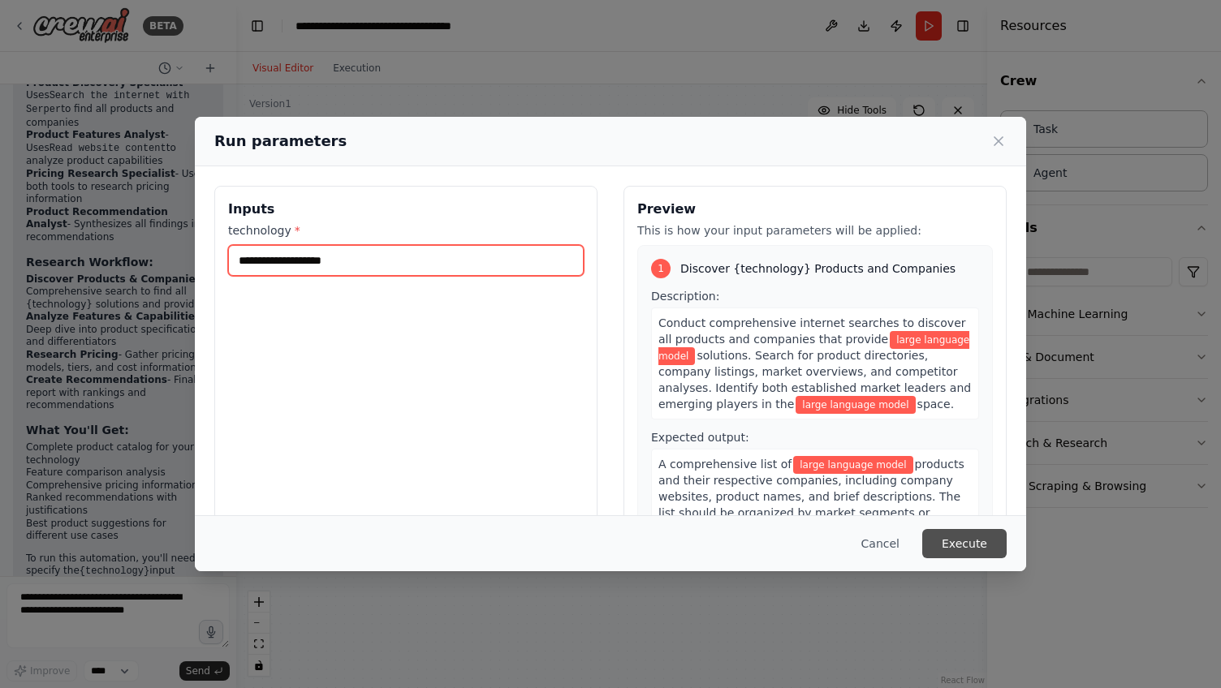
type input "**********"
click at [951, 553] on button "Execute" at bounding box center [964, 543] width 84 height 29
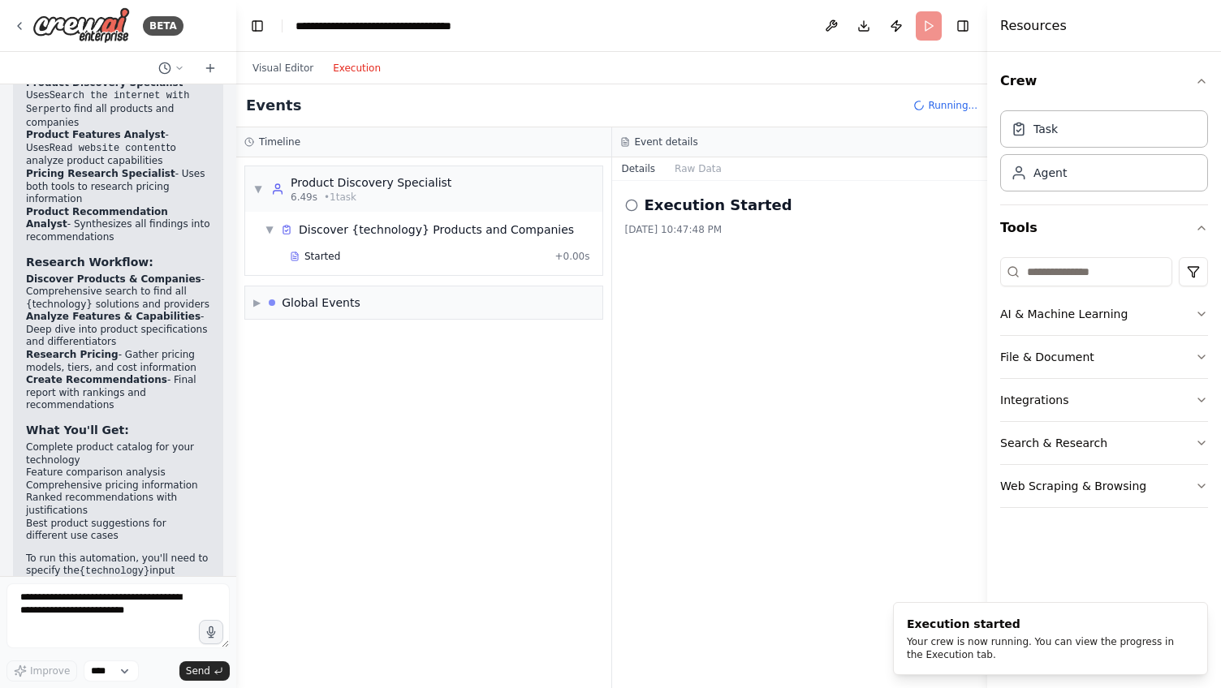
click at [366, 71] on button "Execution" at bounding box center [356, 67] width 67 height 19
click at [258, 303] on span "▶" at bounding box center [256, 302] width 7 height 13
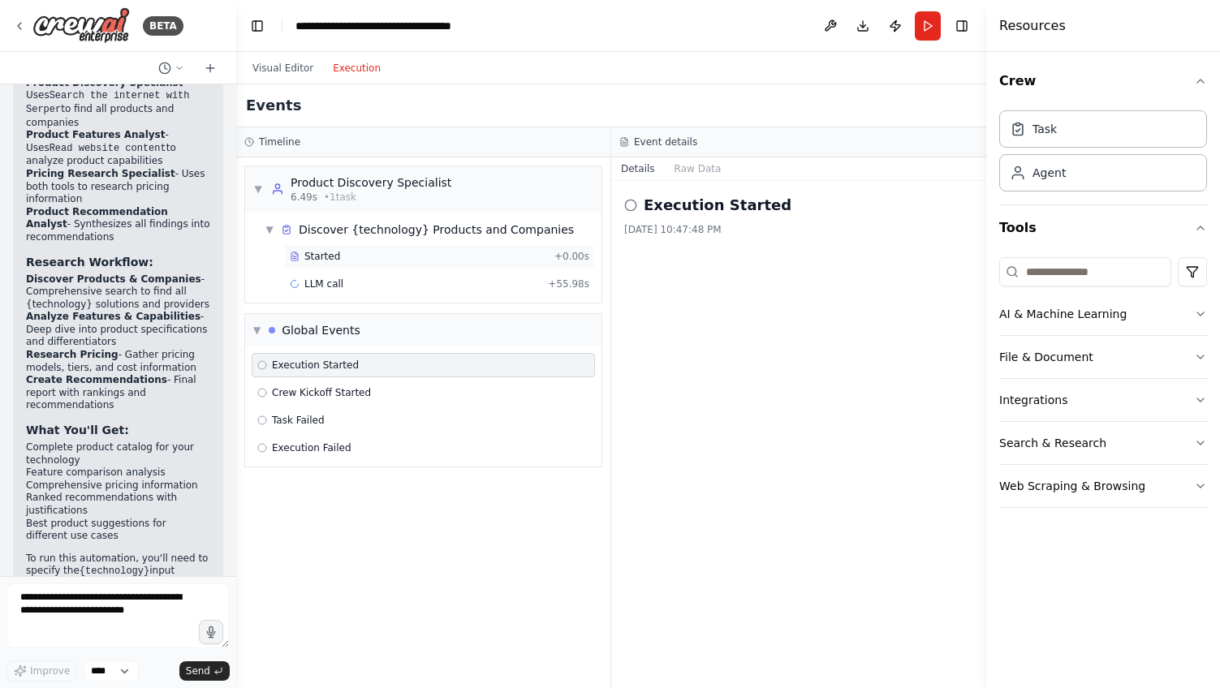
click at [374, 255] on div "Started" at bounding box center [419, 256] width 258 height 13
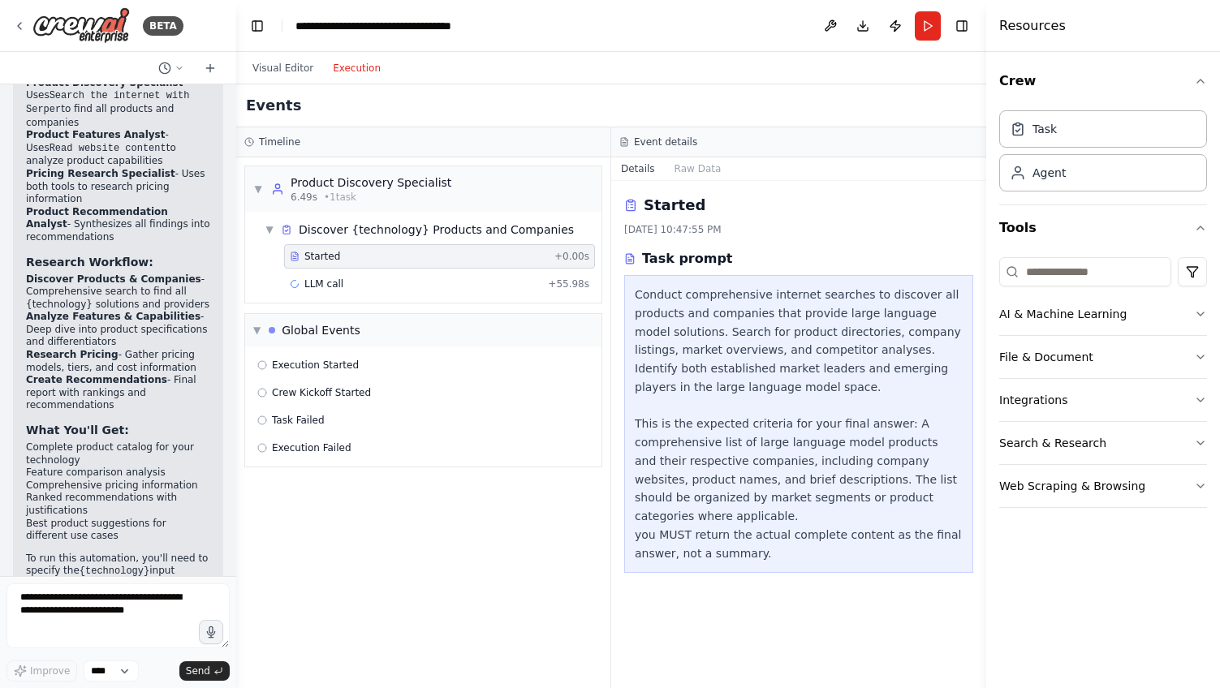
scroll to position [0, 0]
click at [508, 287] on div "LLM call + 55.98s" at bounding box center [440, 284] width 300 height 13
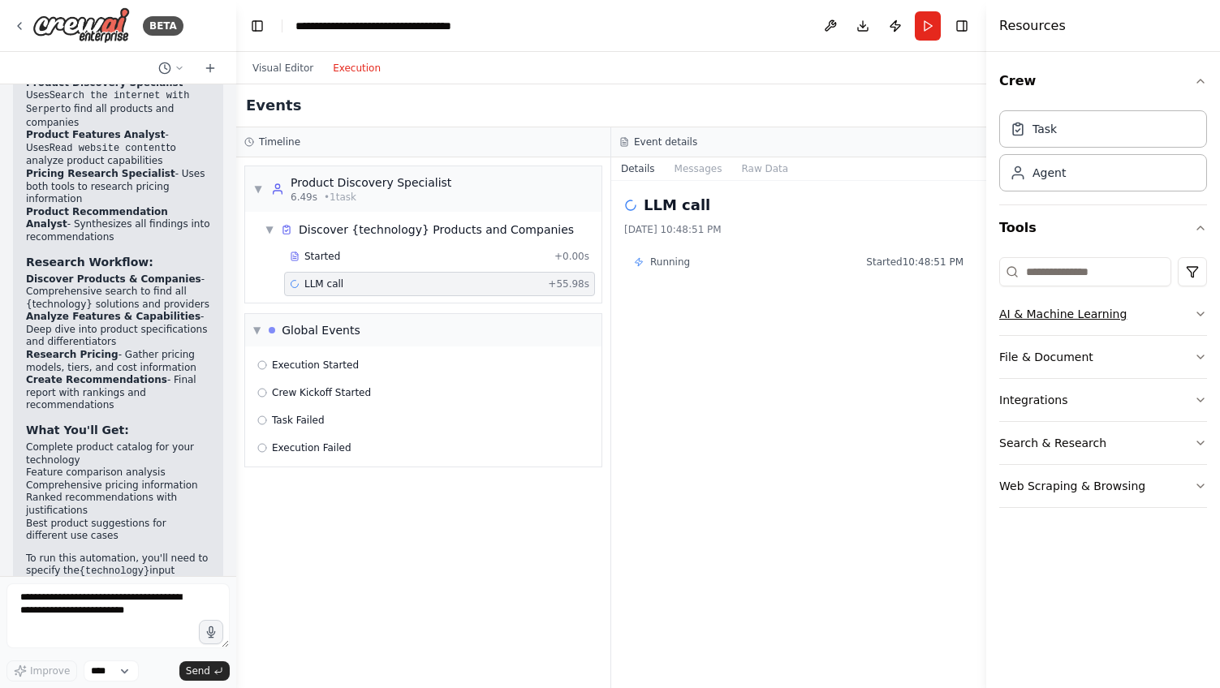
click at [1196, 319] on icon "button" at bounding box center [1200, 314] width 13 height 13
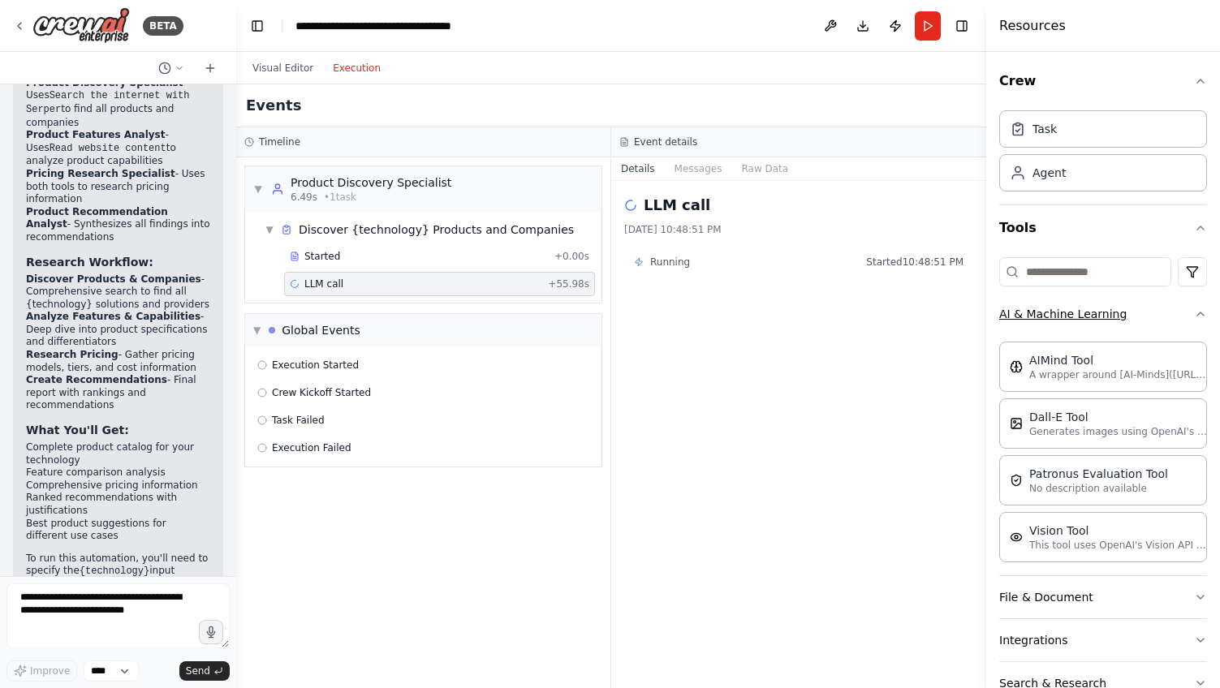
click at [1196, 319] on icon "button" at bounding box center [1200, 314] width 13 height 13
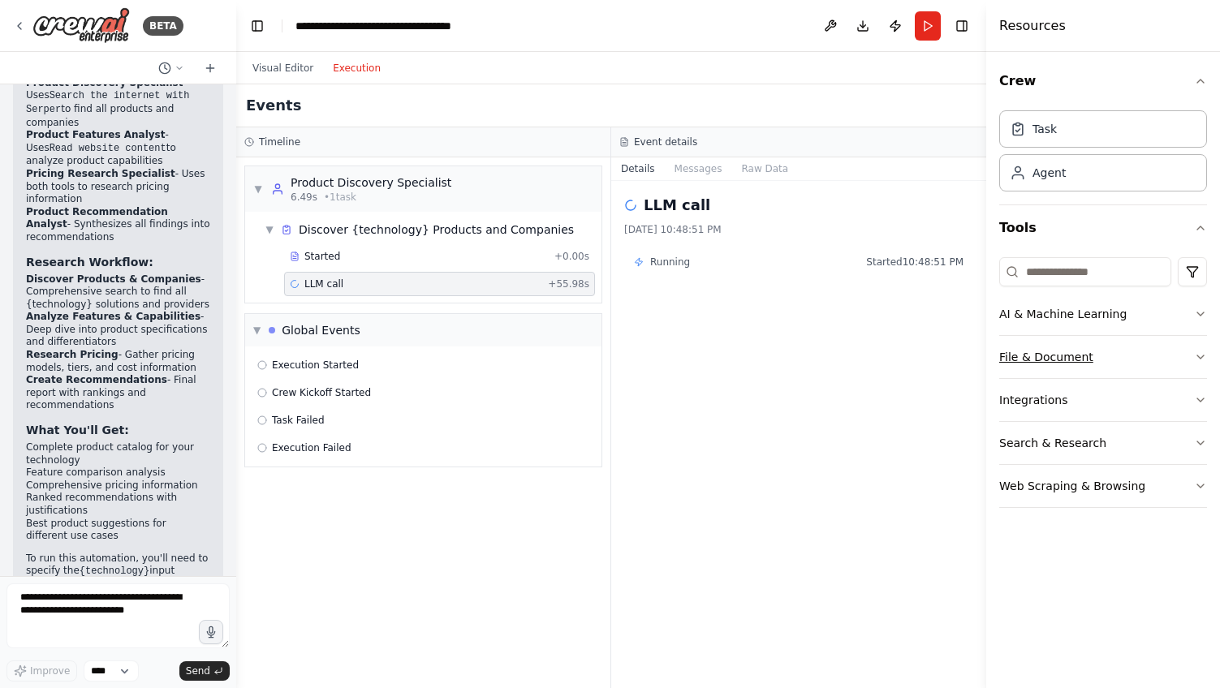
click at [1195, 361] on icon "button" at bounding box center [1200, 357] width 13 height 13
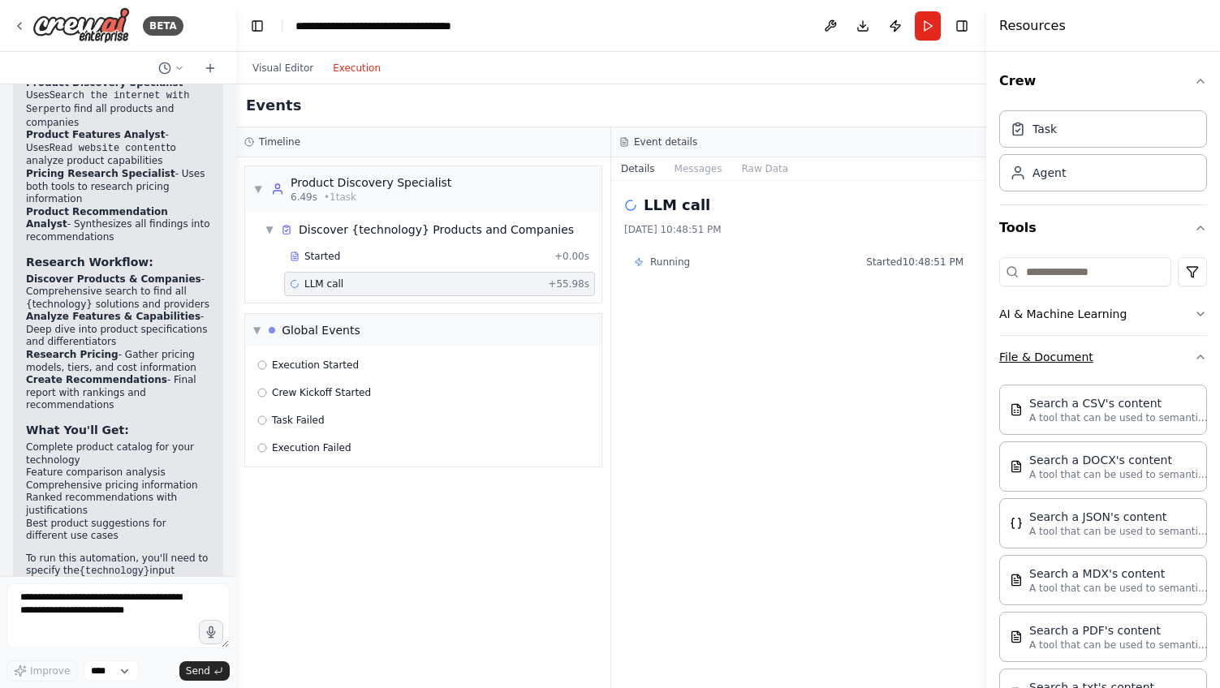
click at [1195, 361] on icon "button" at bounding box center [1200, 357] width 13 height 13
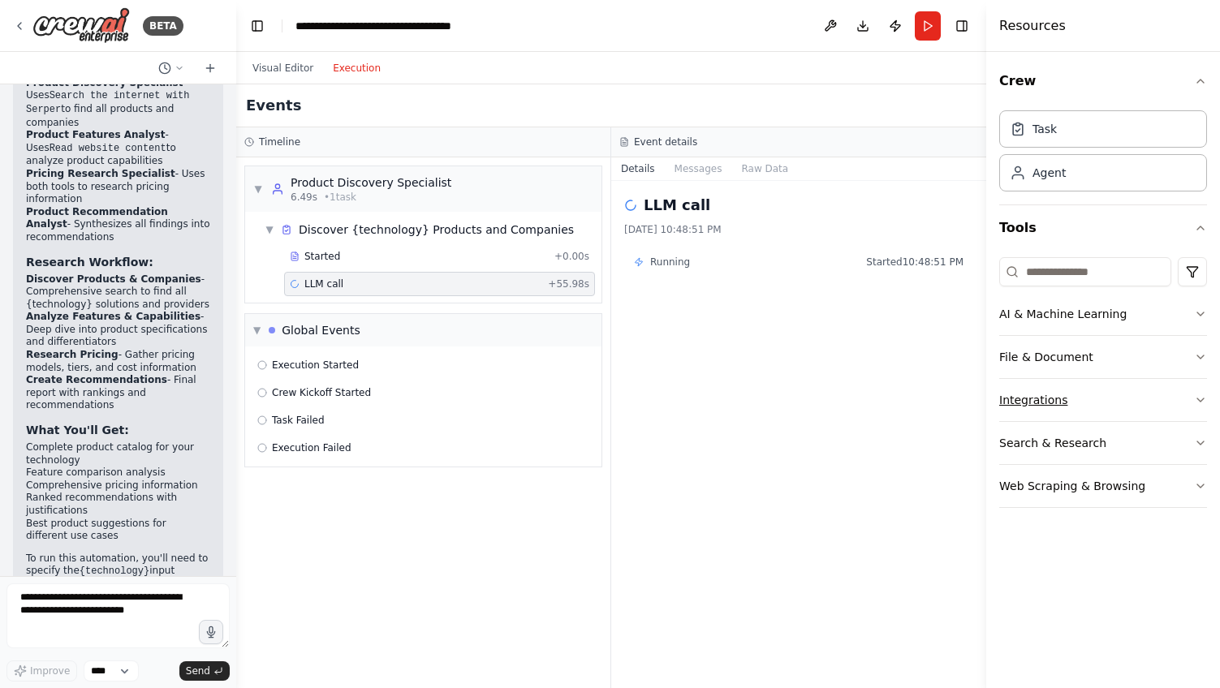
click at [1191, 388] on button "Integrations" at bounding box center [1103, 400] width 208 height 42
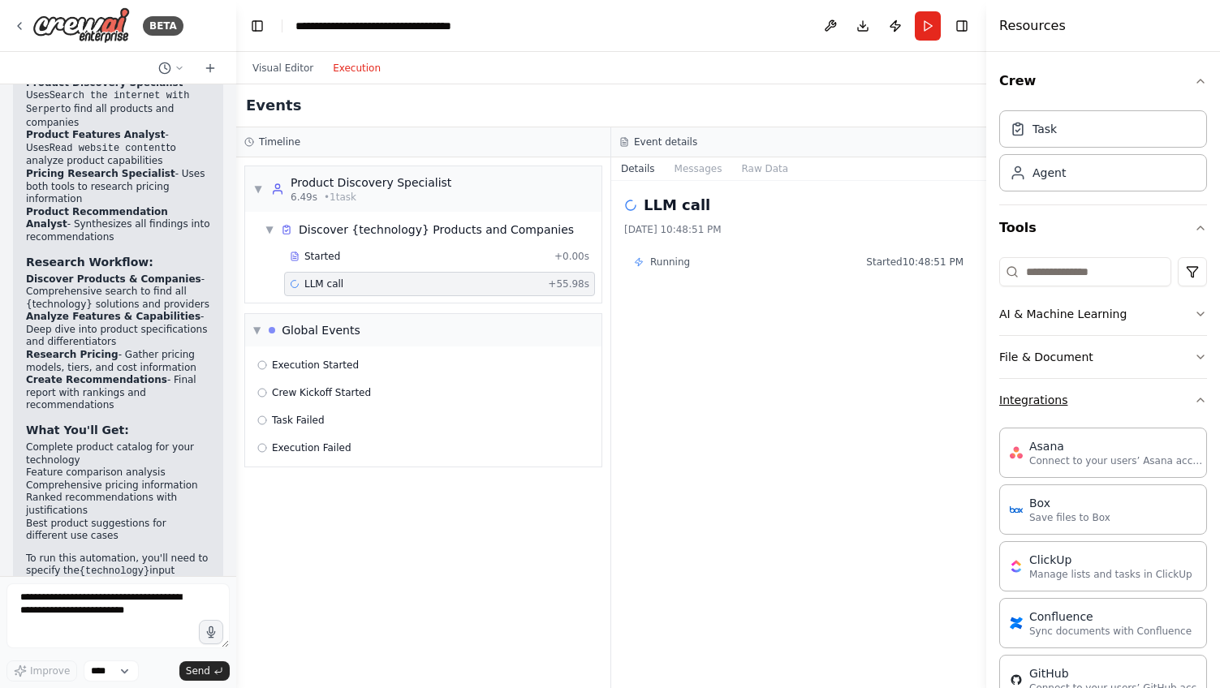
click at [1191, 388] on button "Integrations" at bounding box center [1103, 400] width 208 height 42
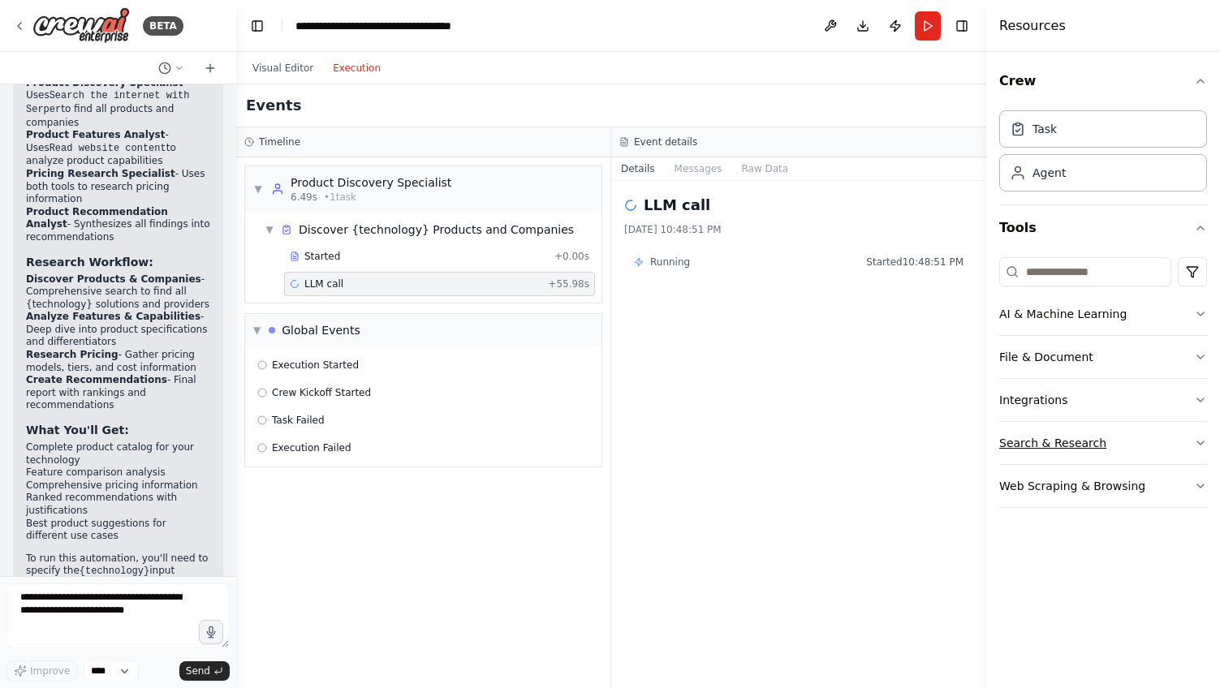
click at [1197, 429] on button "Search & Research" at bounding box center [1103, 443] width 208 height 42
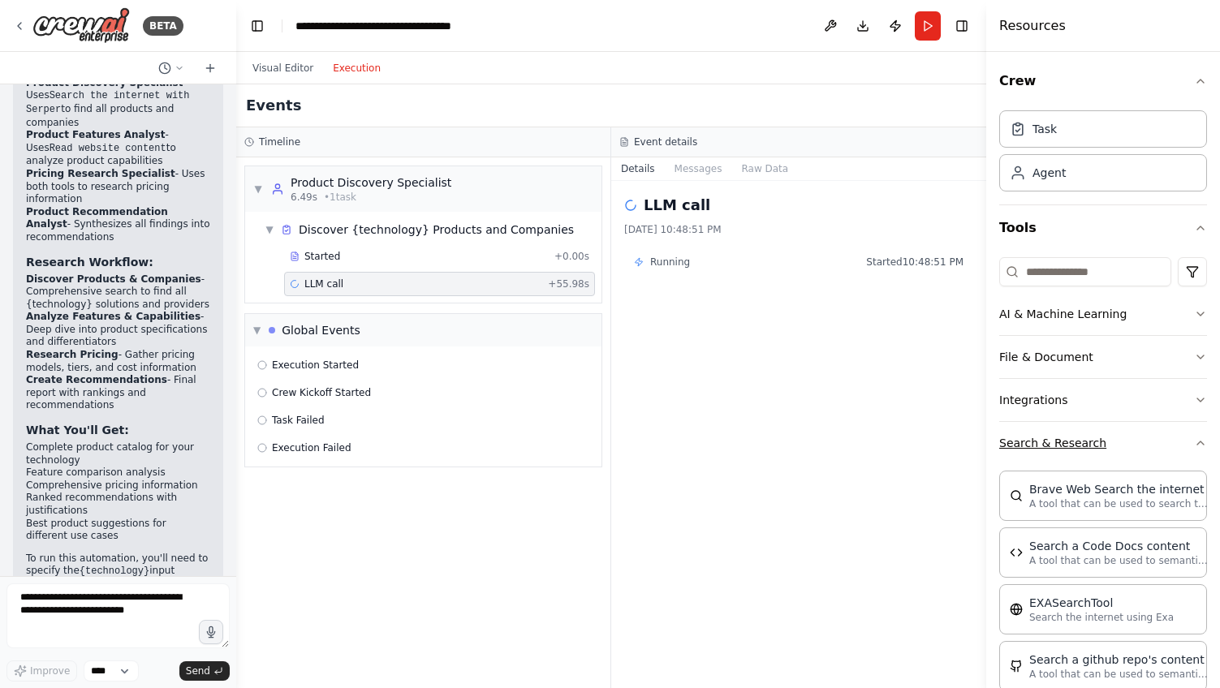
click at [1197, 429] on button "Search & Research" at bounding box center [1103, 443] width 208 height 42
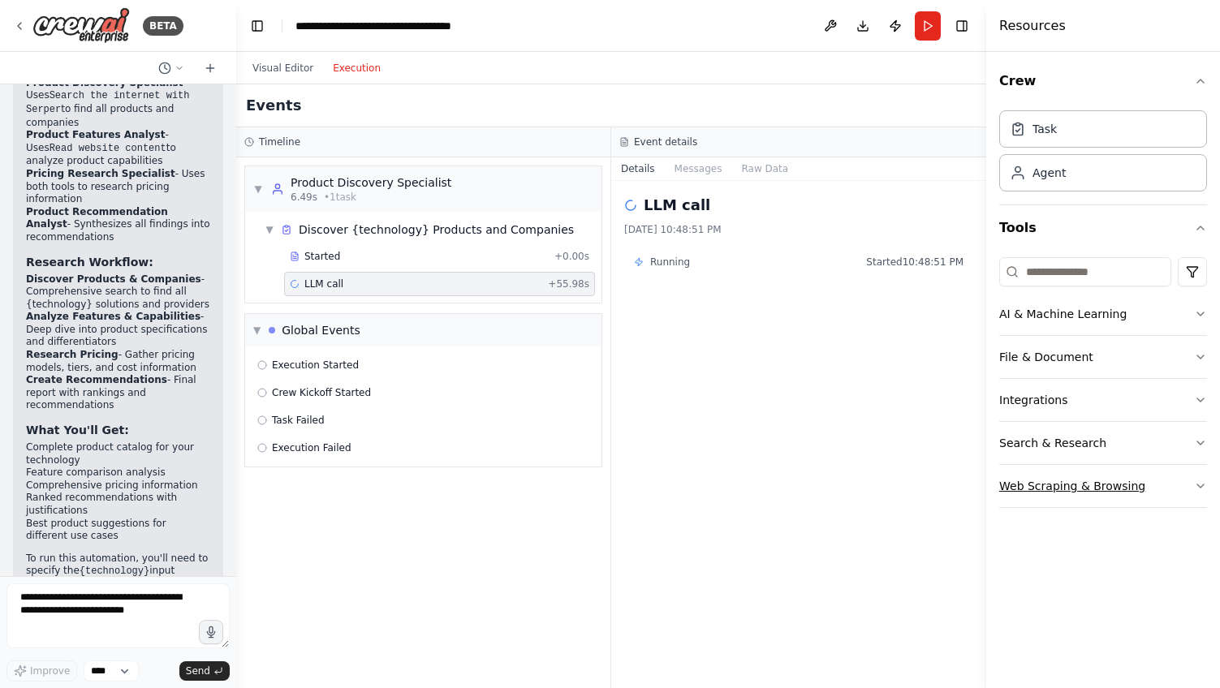
click at [1194, 477] on button "Web Scraping & Browsing" at bounding box center [1103, 486] width 208 height 42
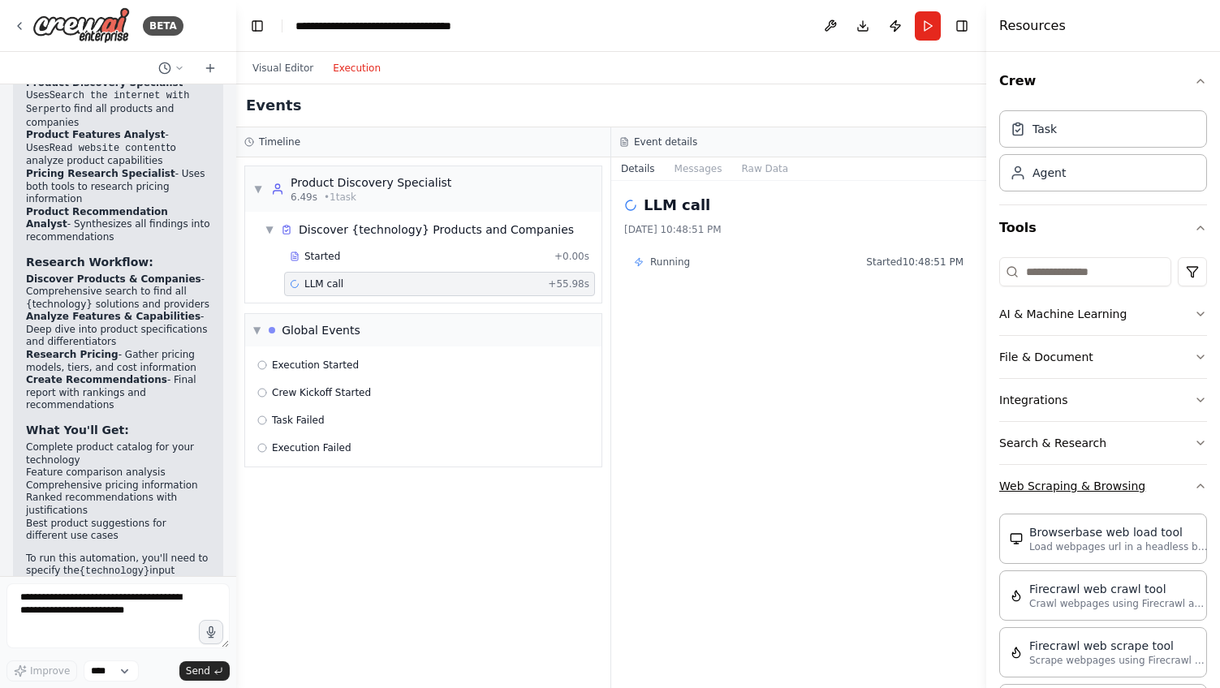
click at [1194, 477] on button "Web Scraping & Browsing" at bounding box center [1103, 486] width 208 height 42
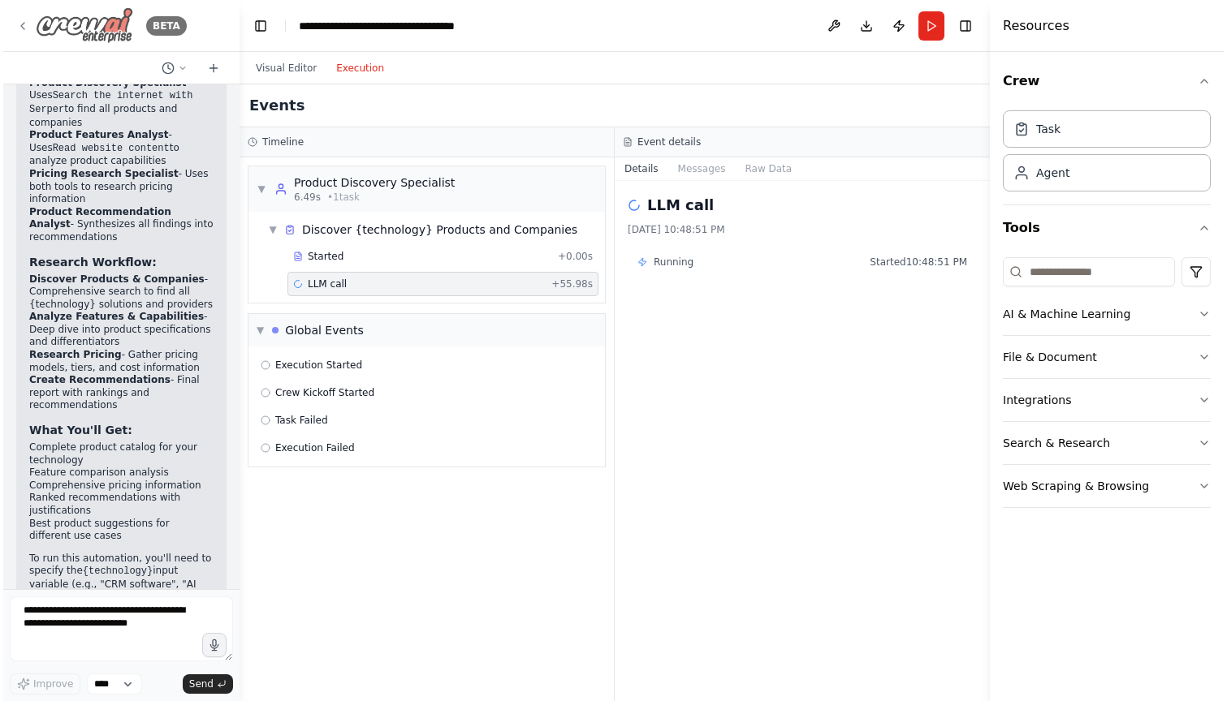
scroll to position [1487, 0]
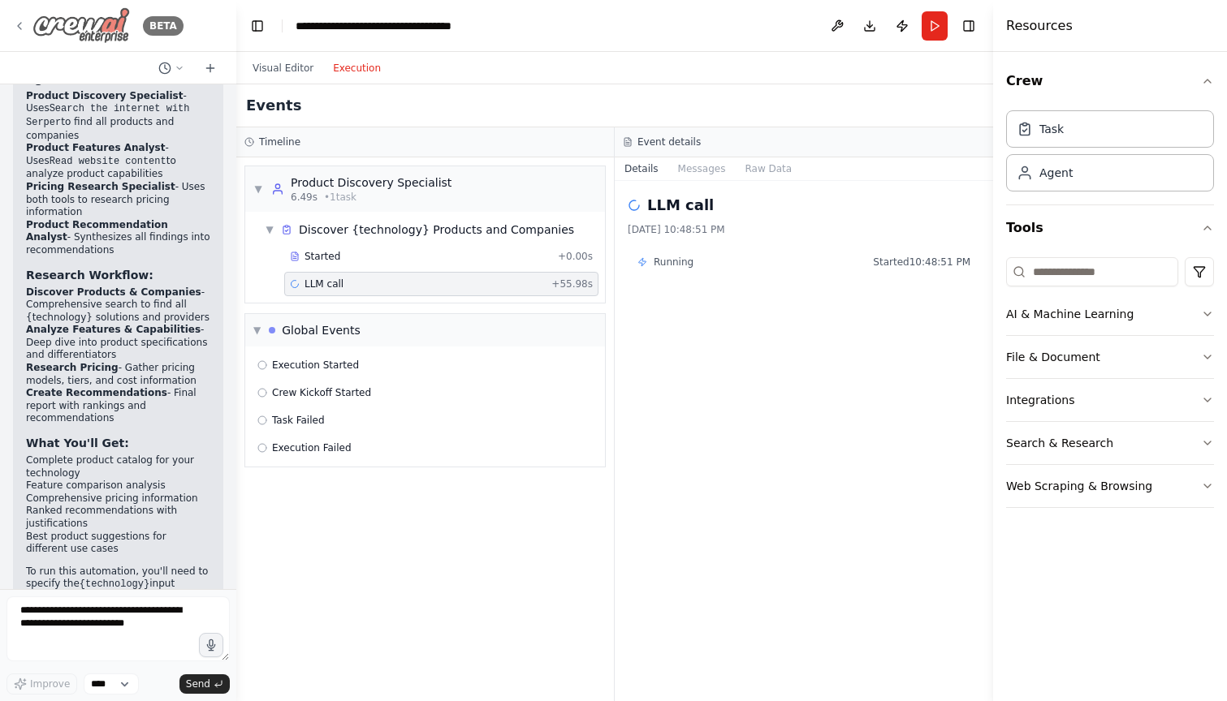
click at [24, 33] on div "BETA" at bounding box center [98, 25] width 170 height 37
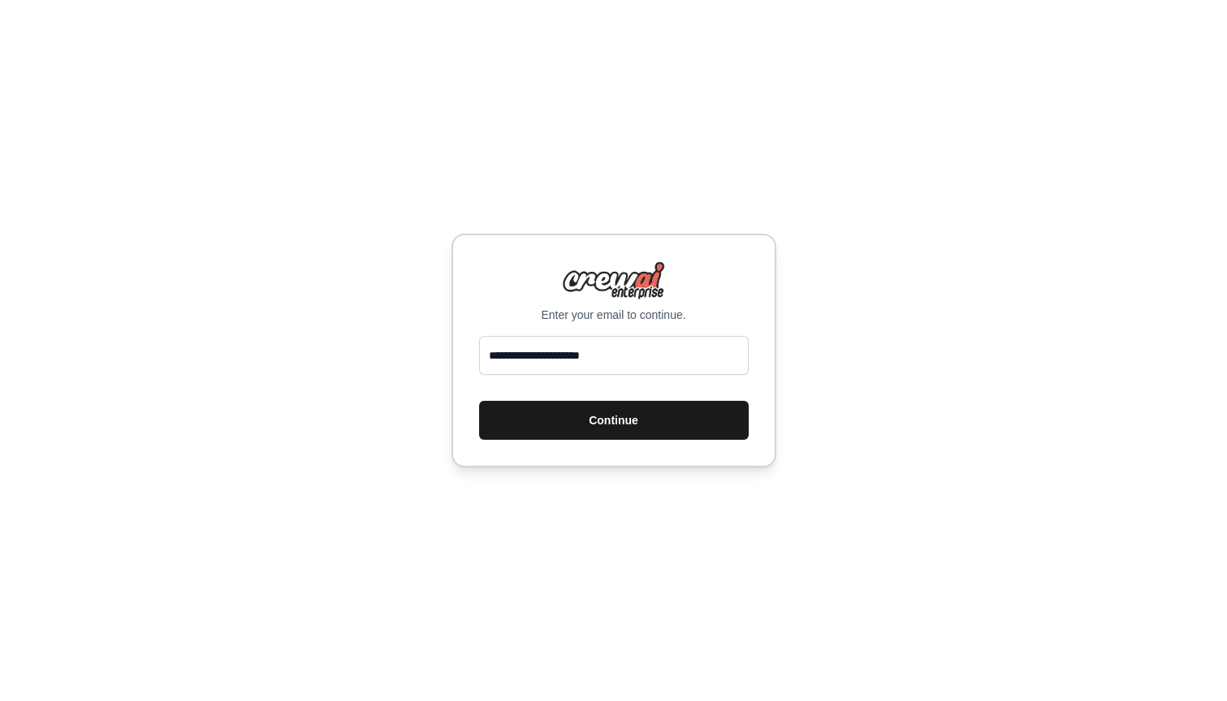
type input "**********"
click at [670, 414] on button "Continue" at bounding box center [614, 420] width 270 height 39
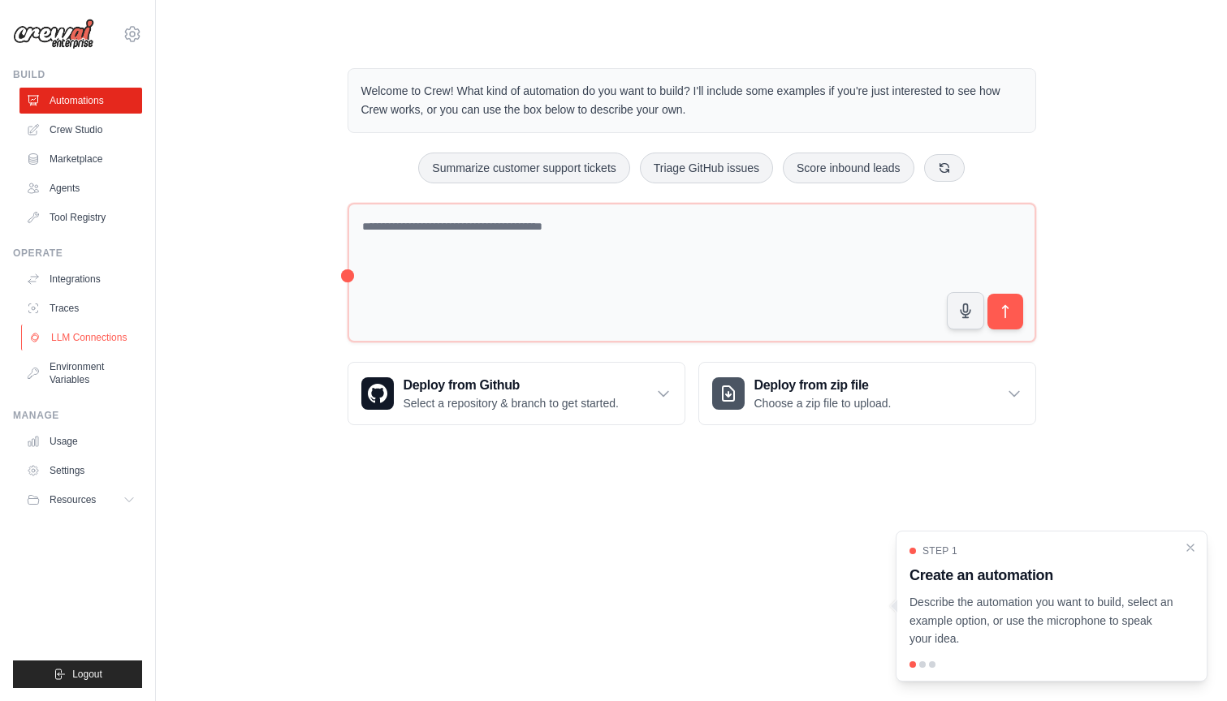
click at [96, 342] on link "LLM Connections" at bounding box center [82, 338] width 123 height 26
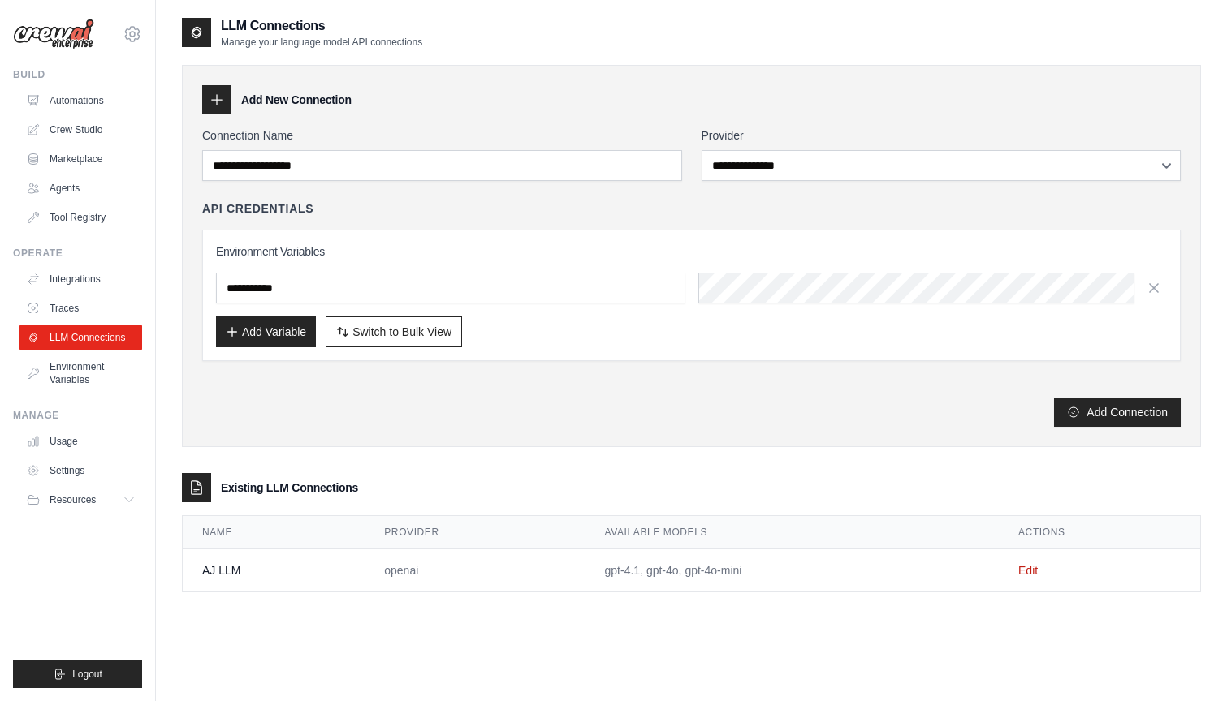
click at [481, 222] on div "API Credentials Environment Variables Add Variable Switch to Bulk View Switch t…" at bounding box center [691, 281] width 978 height 161
click at [96, 673] on span "Logout" at bounding box center [87, 674] width 30 height 13
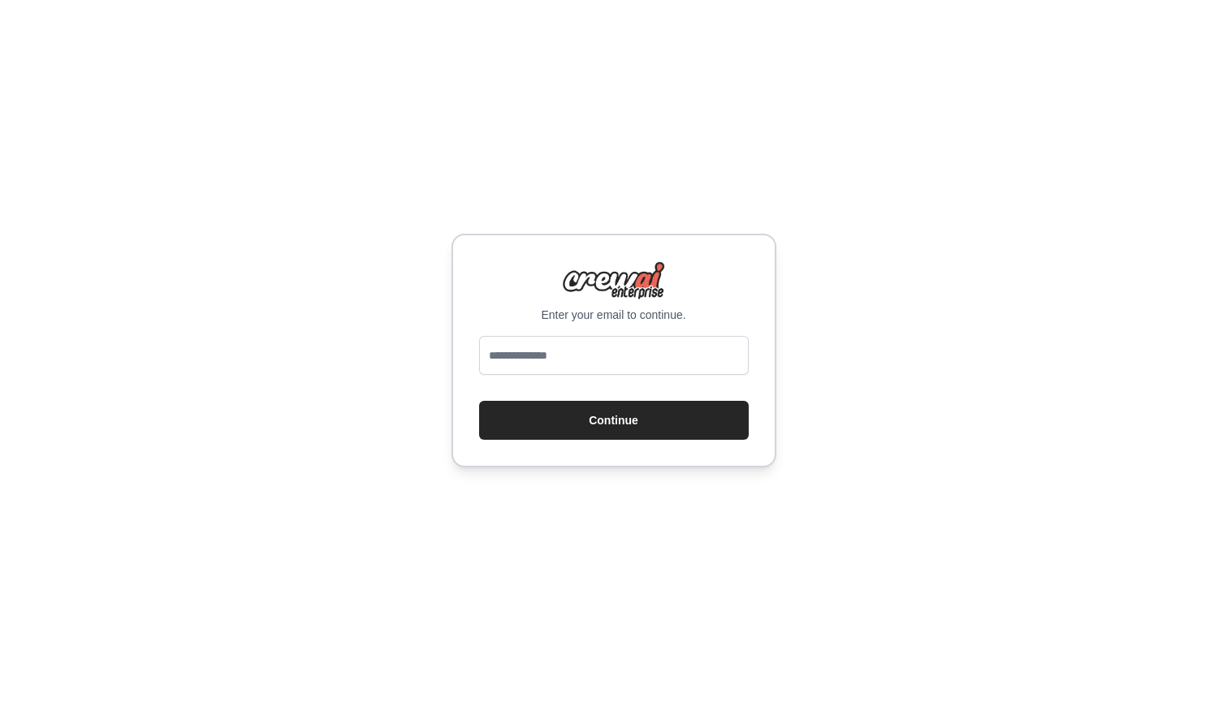
click at [574, 333] on div "Enter your email to continue. Continue" at bounding box center [613, 351] width 325 height 234
click at [561, 345] on input "email" at bounding box center [614, 355] width 270 height 39
paste input "**********"
type input "**********"
click at [774, 318] on div "**********" at bounding box center [613, 351] width 325 height 234
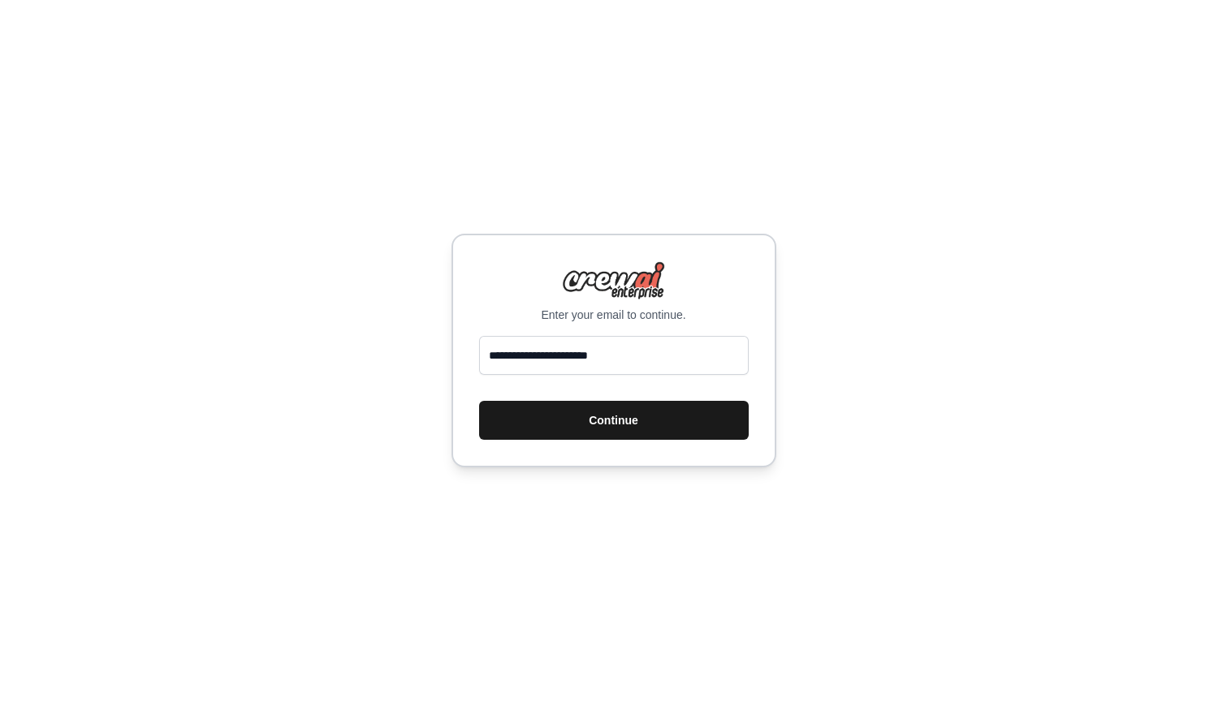
click at [604, 429] on button "Continue" at bounding box center [614, 420] width 270 height 39
